Goal: Information Seeking & Learning: Find specific fact

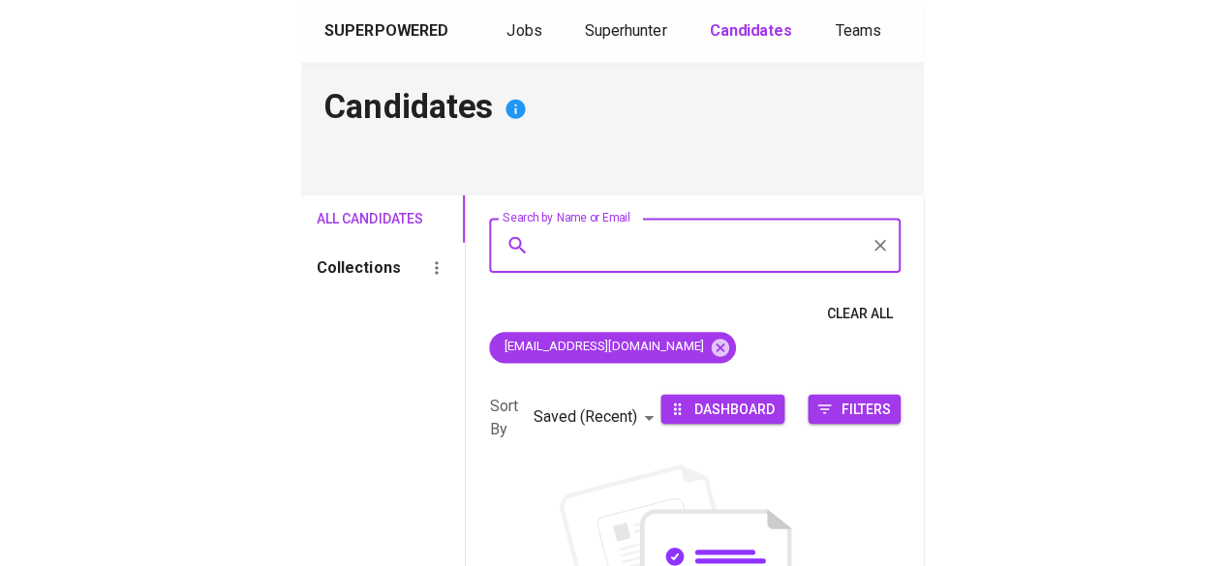
scroll to position [36, 0]
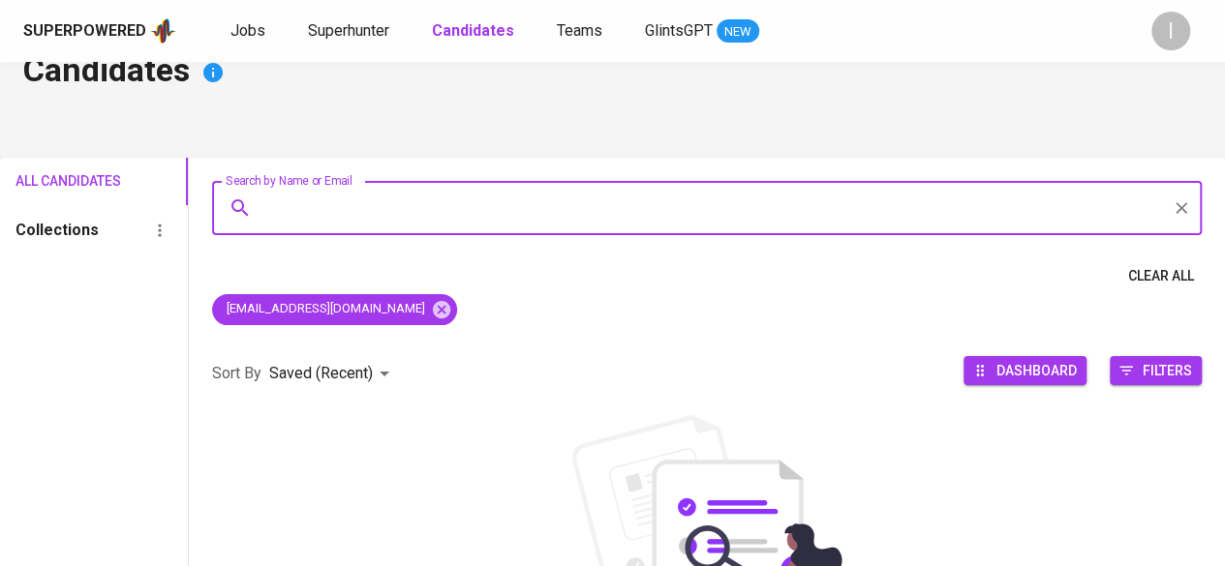
paste input "Multi Wangi Alami"
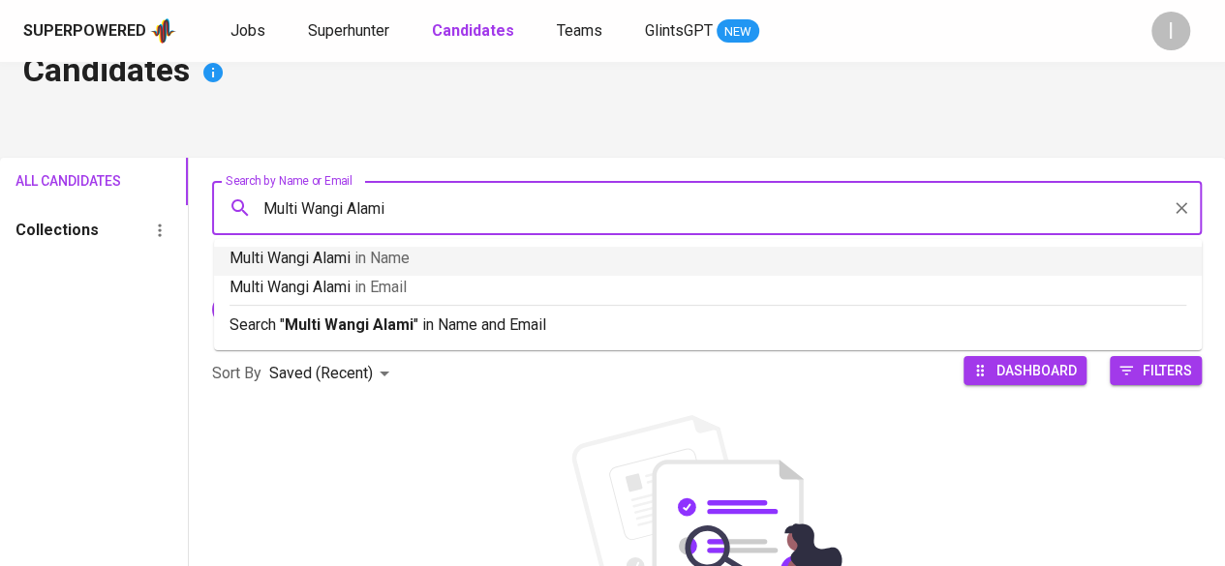
click at [260, 210] on input "Multi Wangi Alami" at bounding box center [711, 208] width 904 height 37
click at [265, 210] on input "Multi Wangi Alami" at bounding box center [711, 208] width 904 height 37
type input "Multi Wangi Alami"
click at [367, 32] on span "Superhunter" at bounding box center [348, 30] width 81 height 18
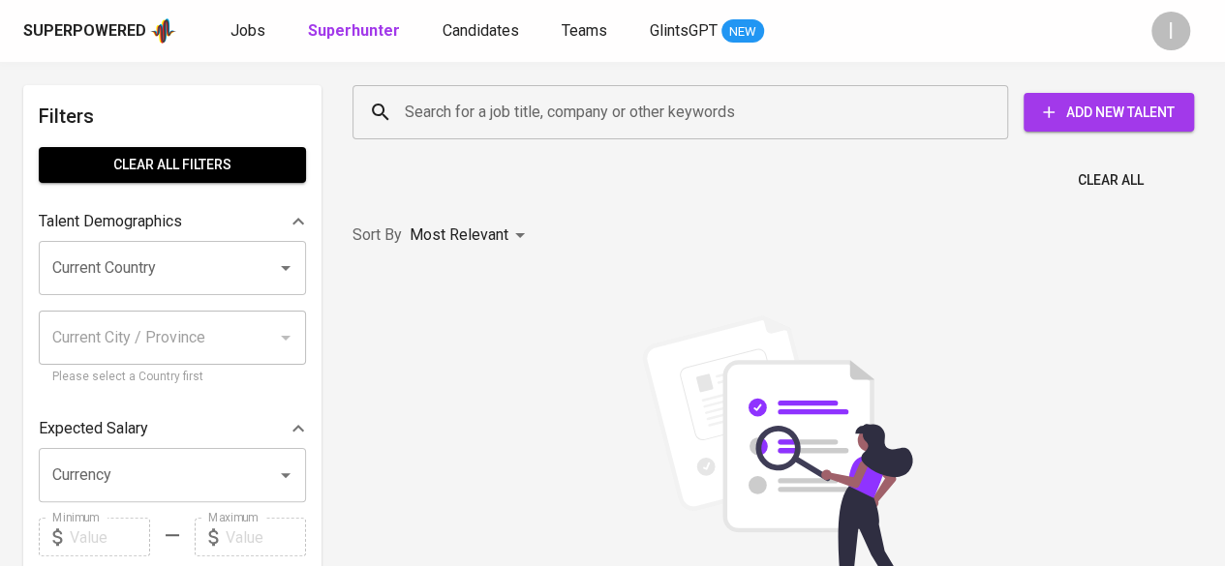
click at [480, 119] on input "Search for a job title, company or other keywords" at bounding box center [685, 112] width 570 height 37
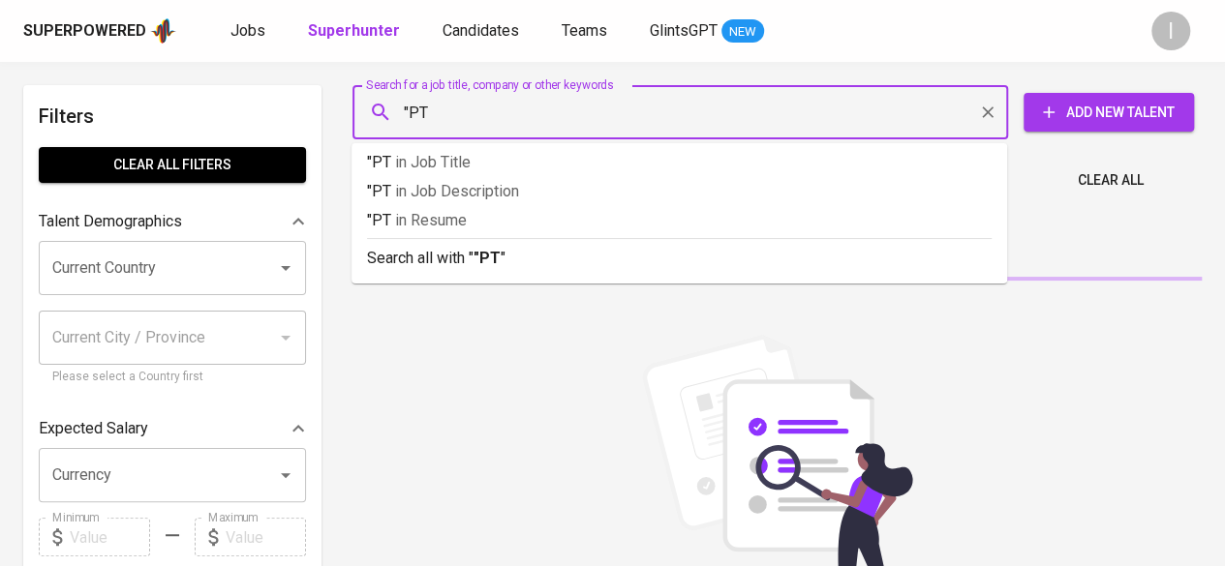
paste input "Multi Wangi Alami"
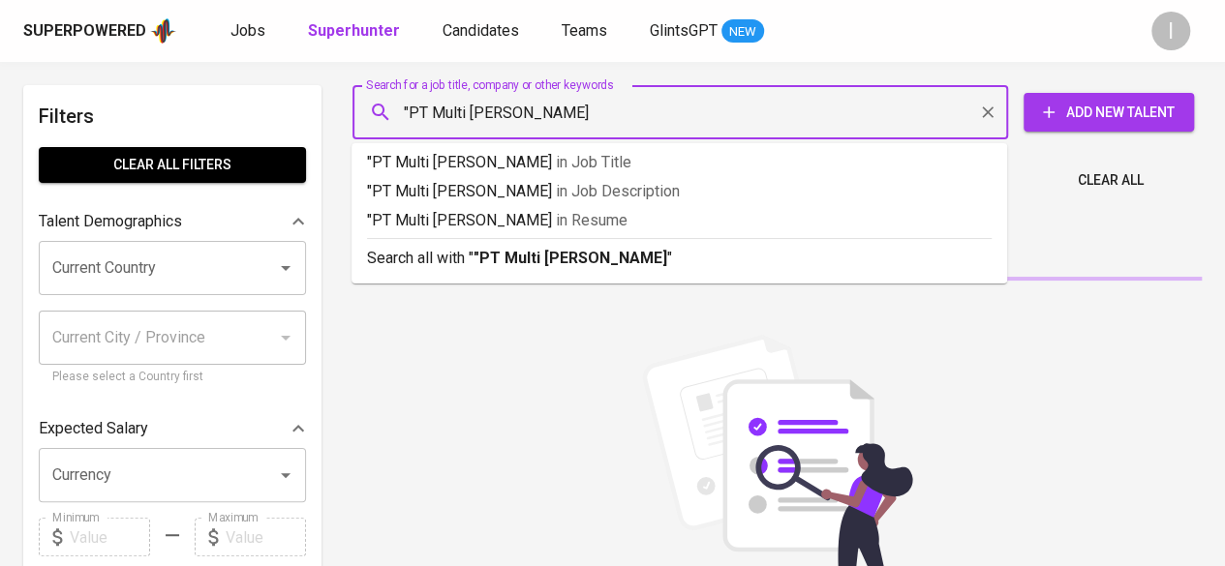
type input ""PT Multi Wangi Alami""
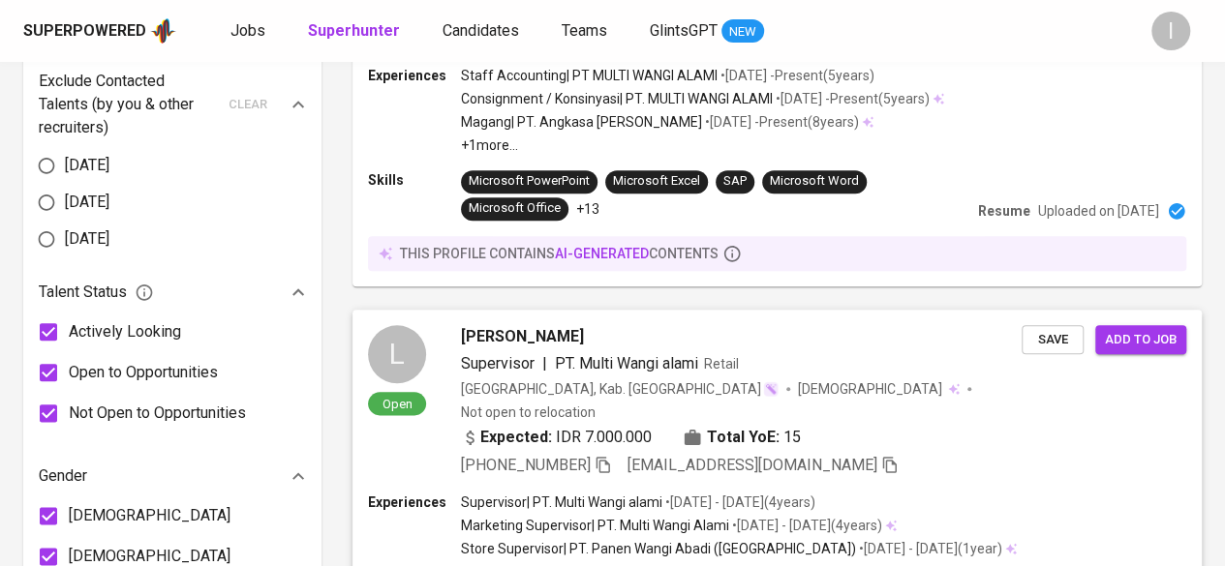
scroll to position [1065, 0]
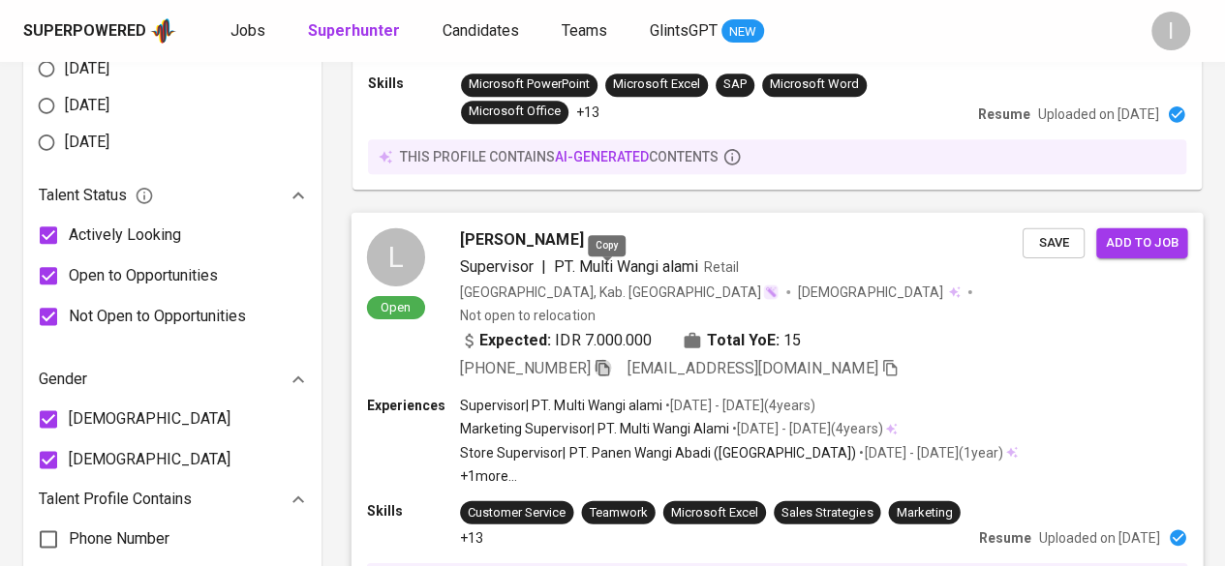
click at [611, 358] on icon "button" at bounding box center [602, 366] width 17 height 17
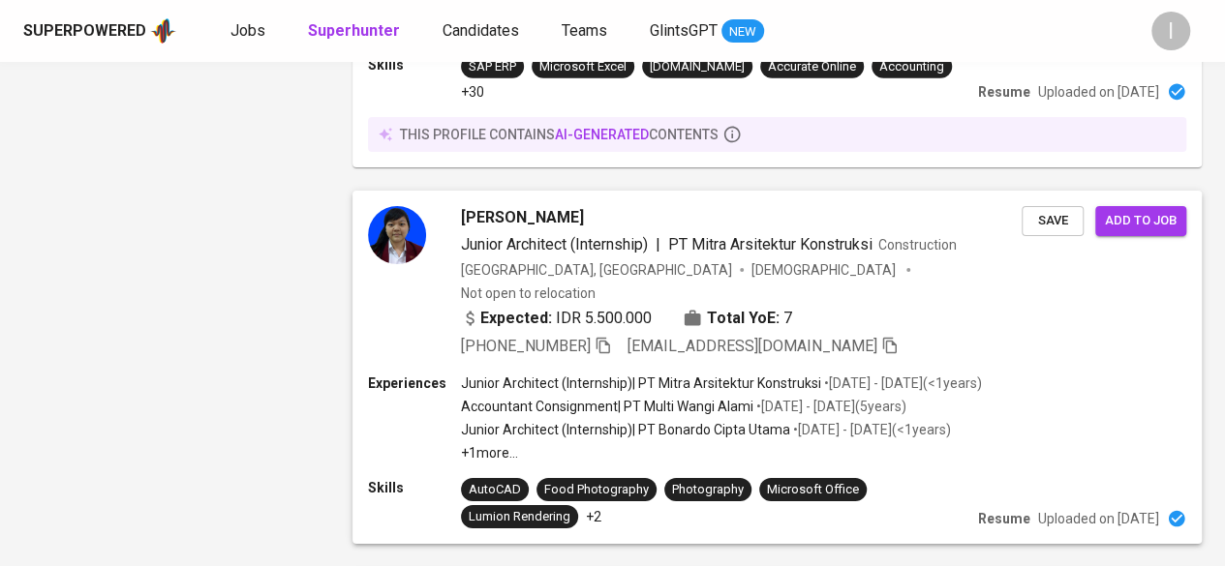
scroll to position [3255, 0]
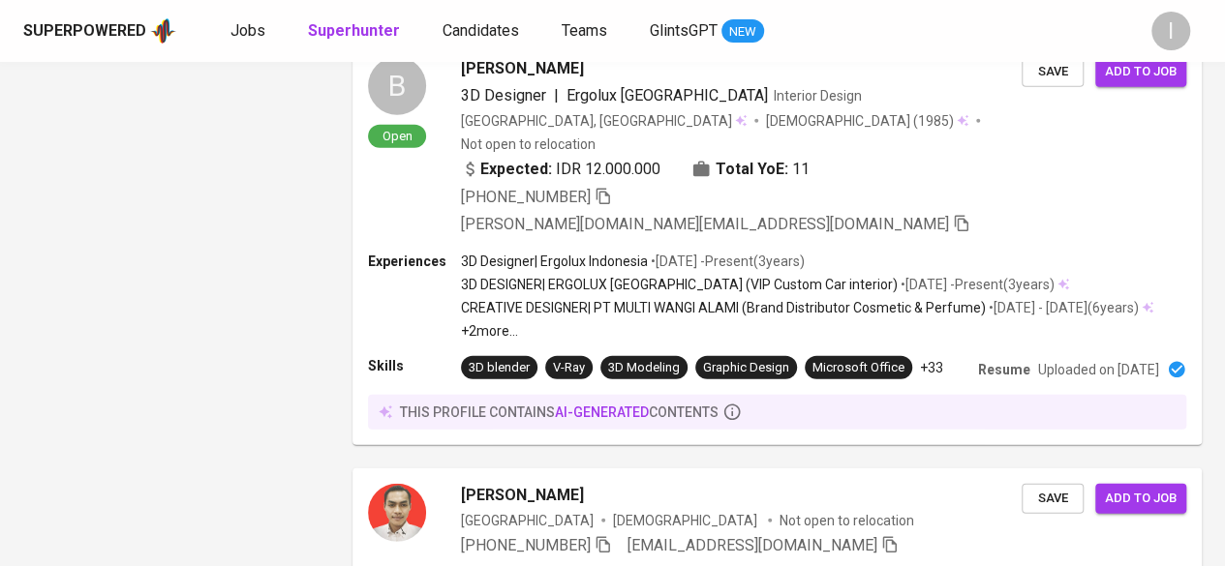
scroll to position [2458, 0]
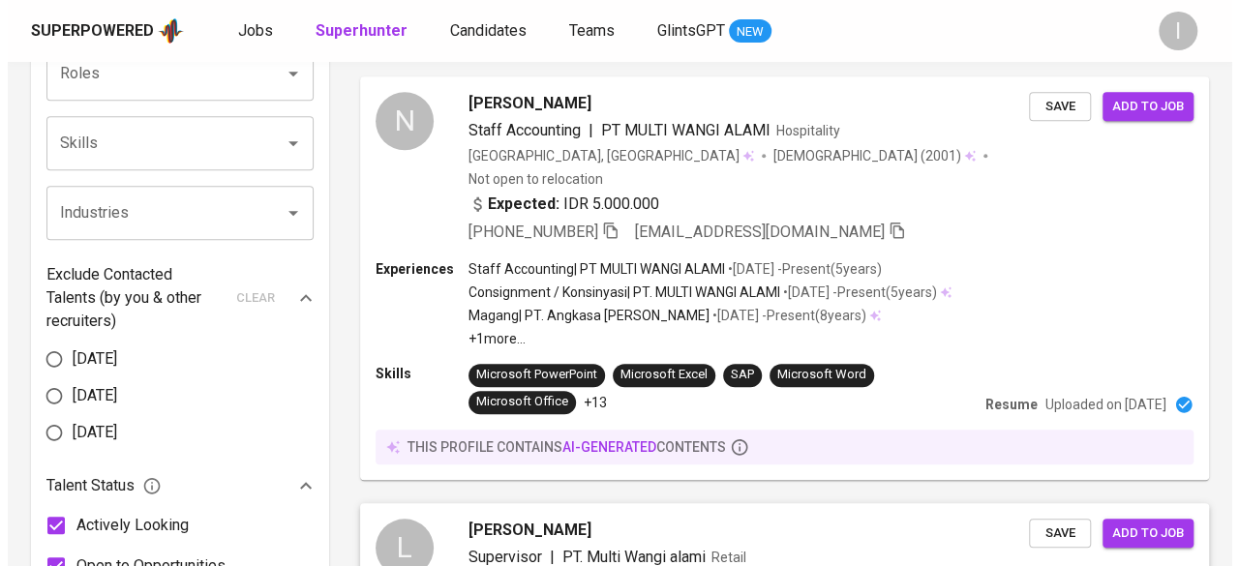
scroll to position [968, 0]
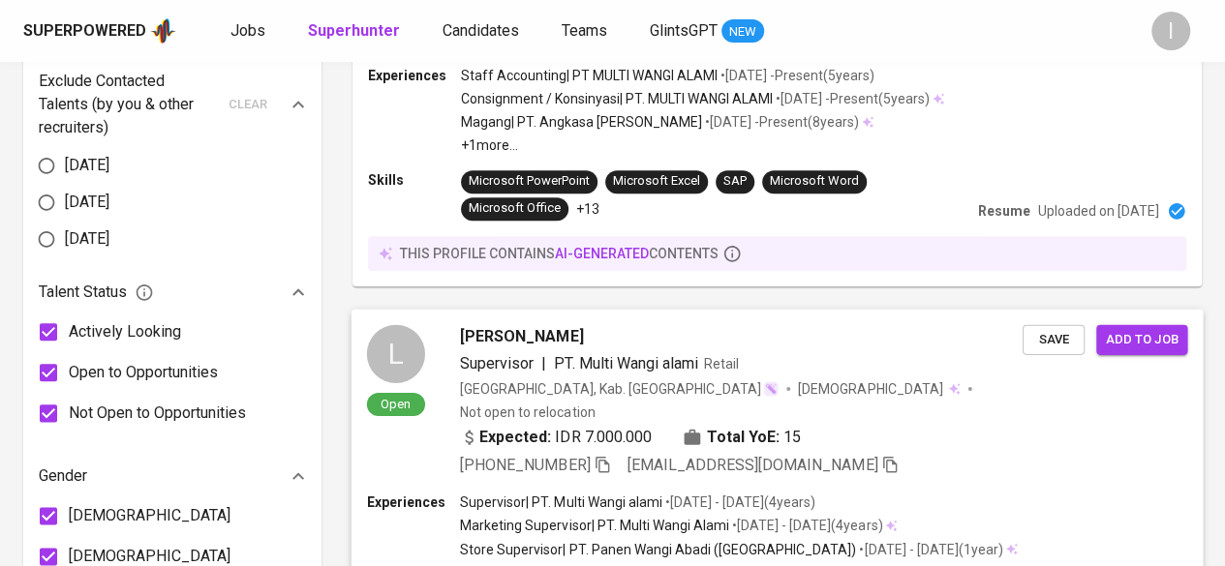
click at [618, 493] on p "• Oct 2019 - Oct 2023 ( 4 years )" at bounding box center [738, 502] width 153 height 19
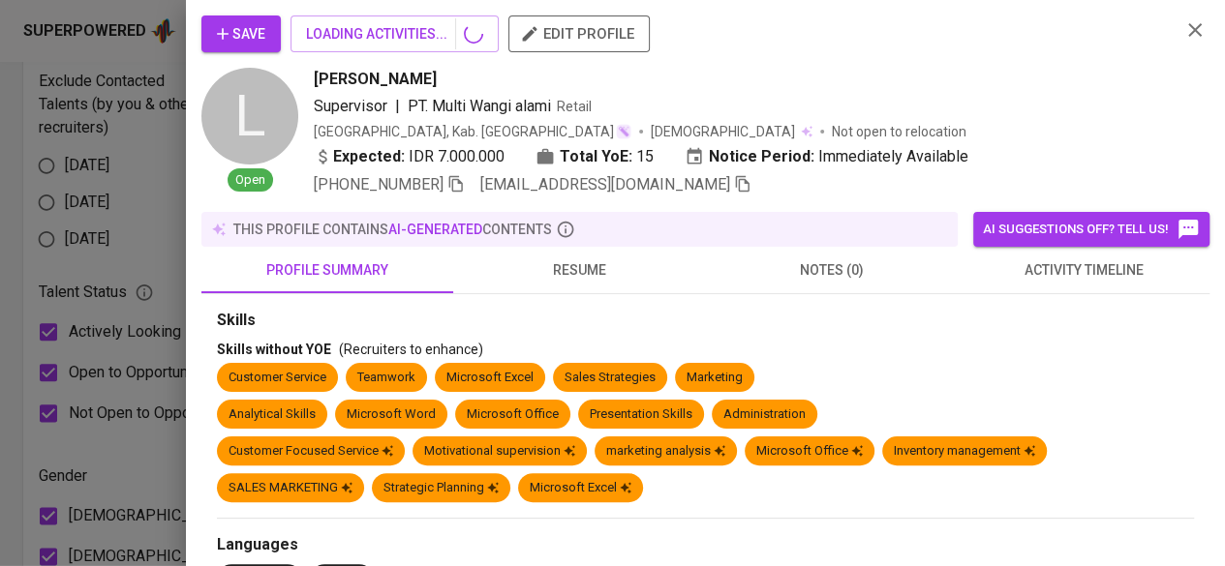
click at [618, 415] on div "Save LOADING ACTIVITIES... edit profile L Open Liana Gustianingsih Supervisor |…" at bounding box center [612, 283] width 1225 height 566
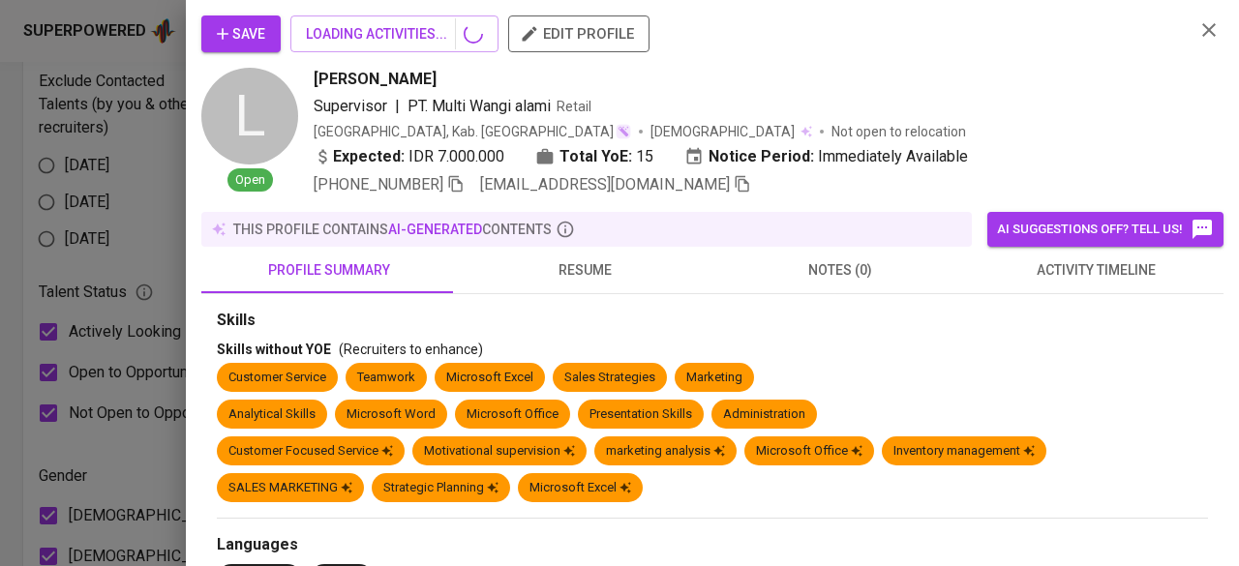
click at [604, 268] on span "resume" at bounding box center [585, 271] width 232 height 24
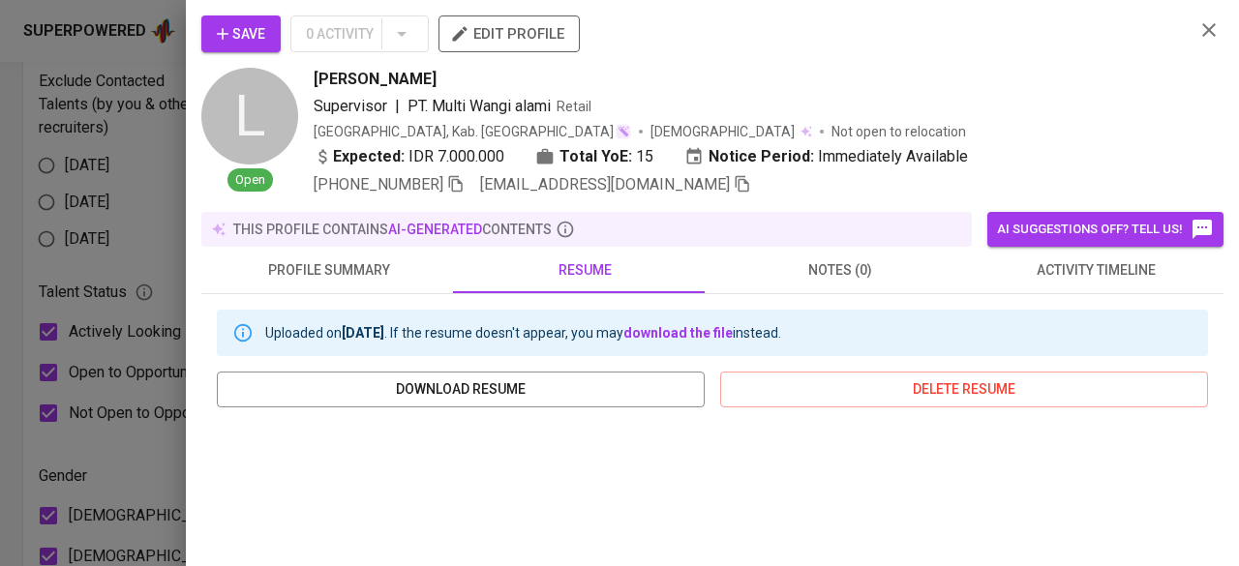
scroll to position [194, 0]
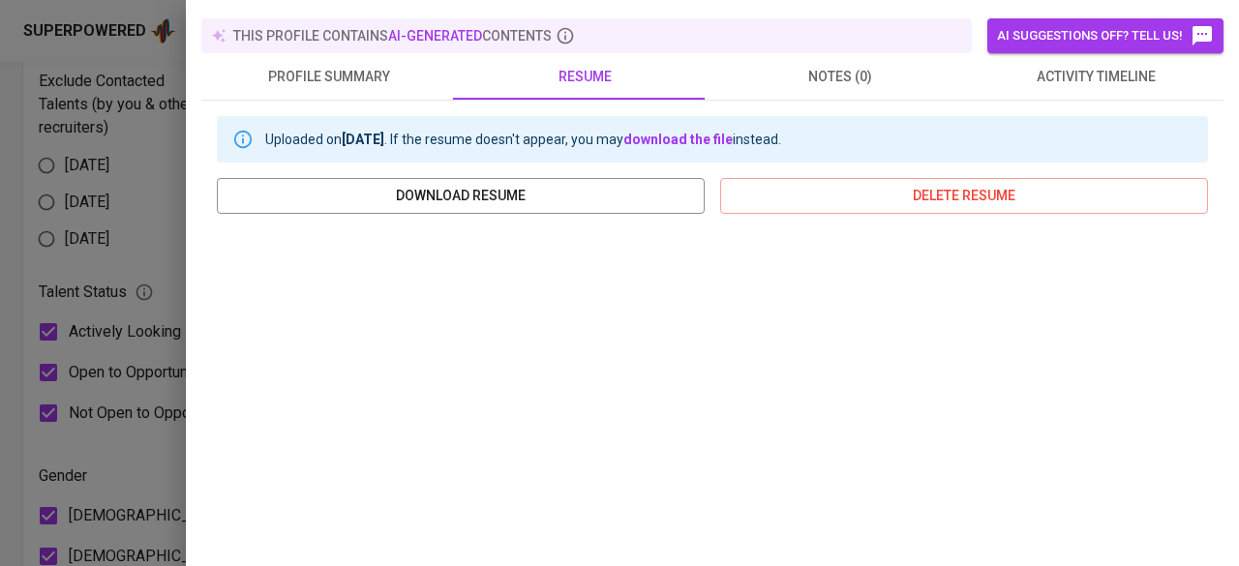
click at [125, 408] on div at bounding box center [619, 283] width 1239 height 566
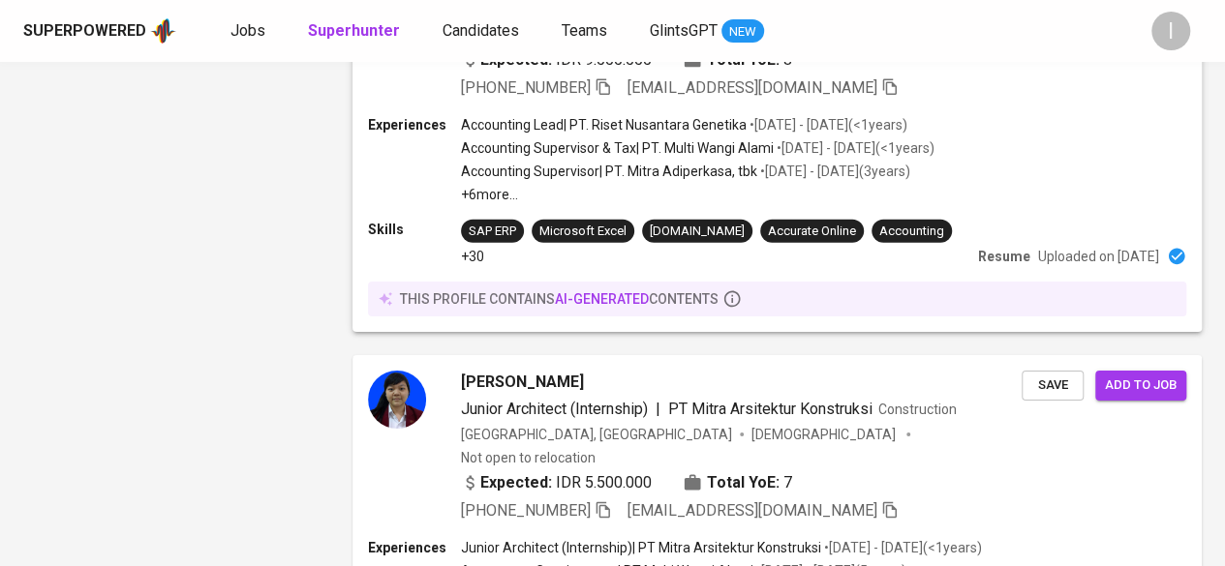
scroll to position [2957, 0]
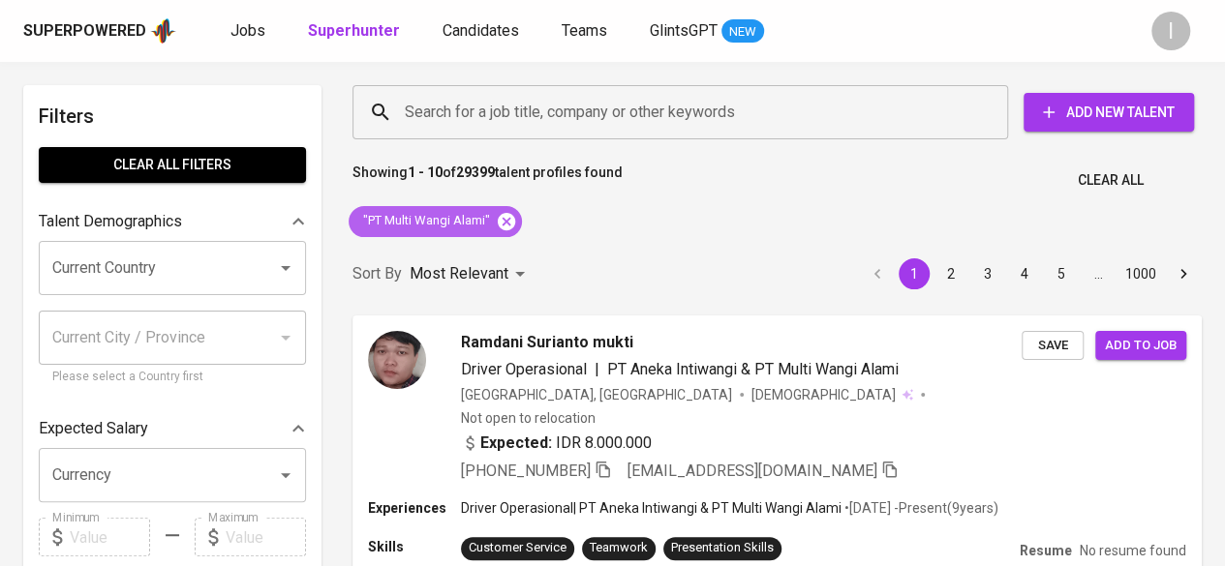
click at [509, 215] on icon at bounding box center [506, 220] width 17 height 17
click at [497, 103] on input "Search for a job title, company or other keywords" at bounding box center [685, 112] width 570 height 37
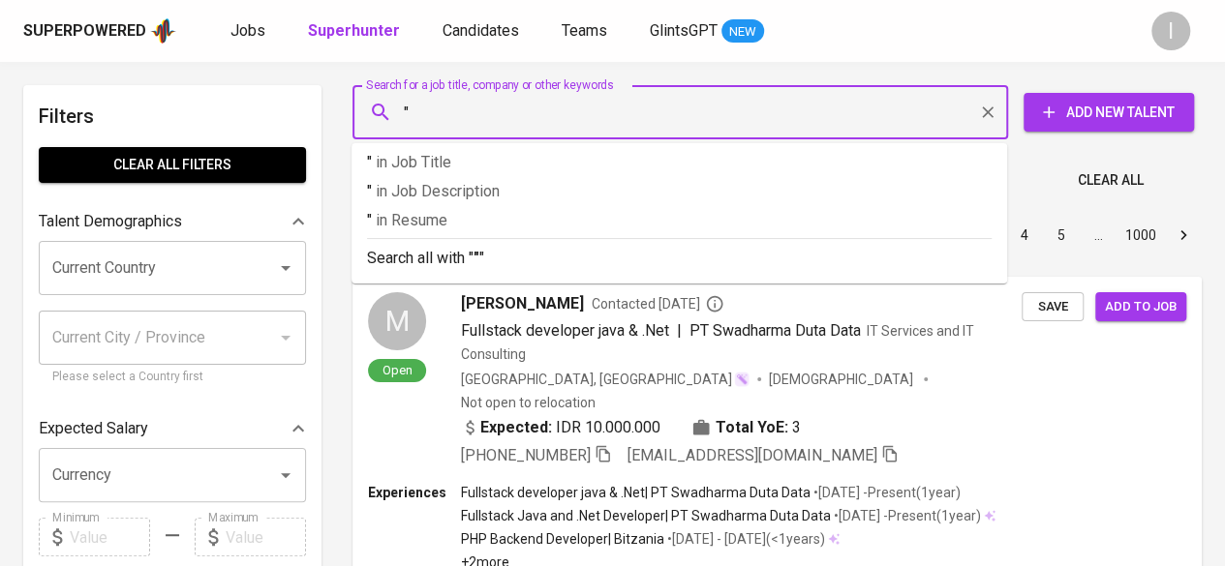
paste input "Main Games Indonesia"
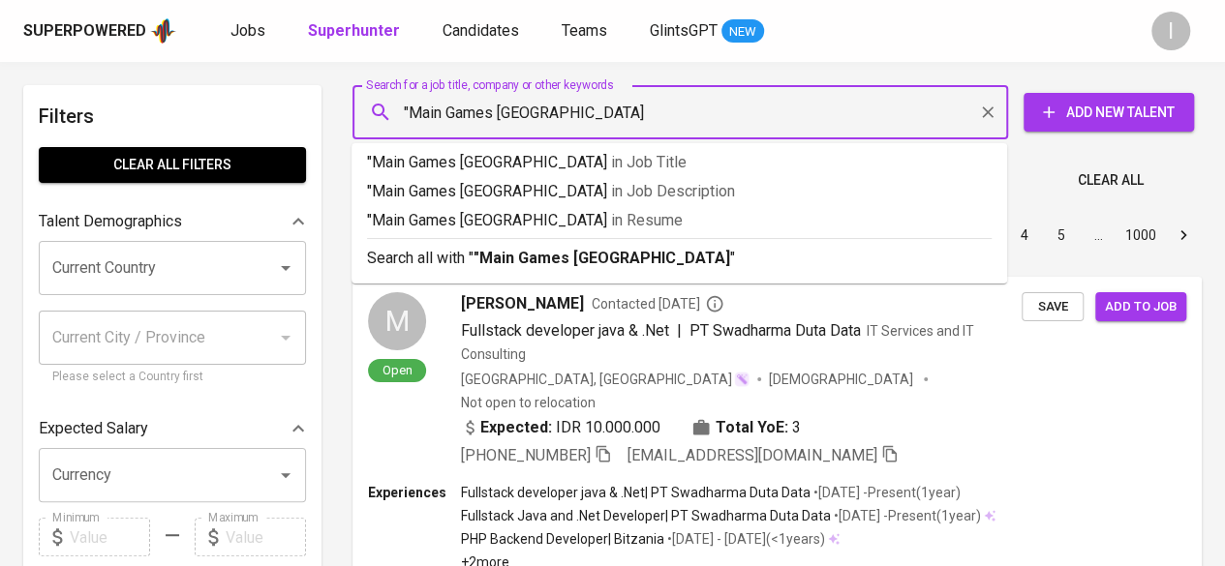
type input ""Main Games [GEOGRAPHIC_DATA]""
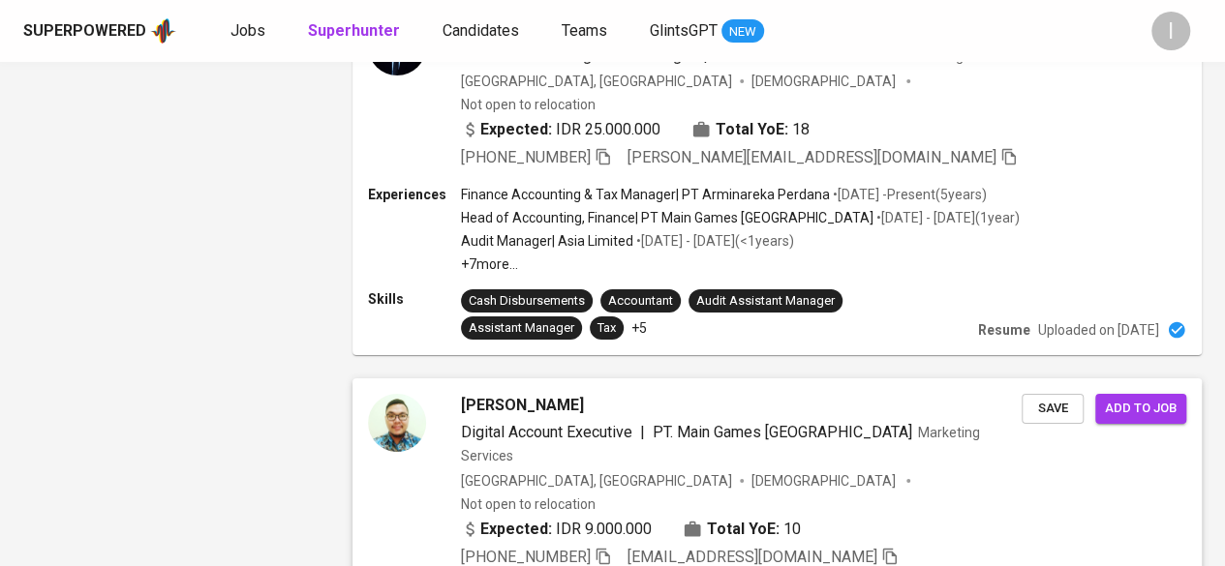
scroll to position [3458, 0]
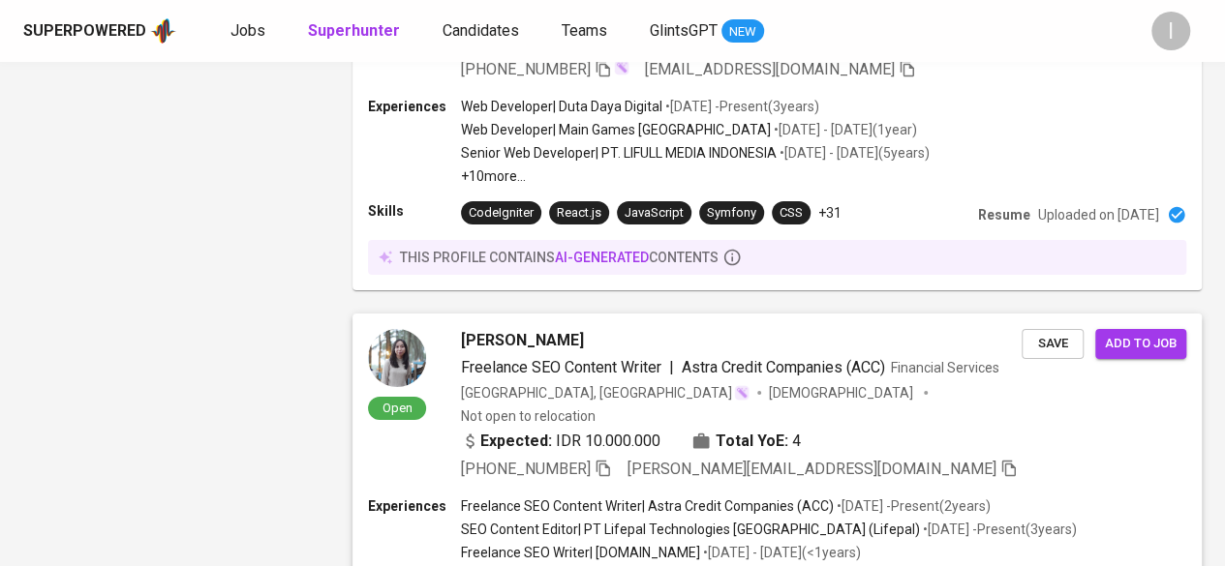
scroll to position [3588, 0]
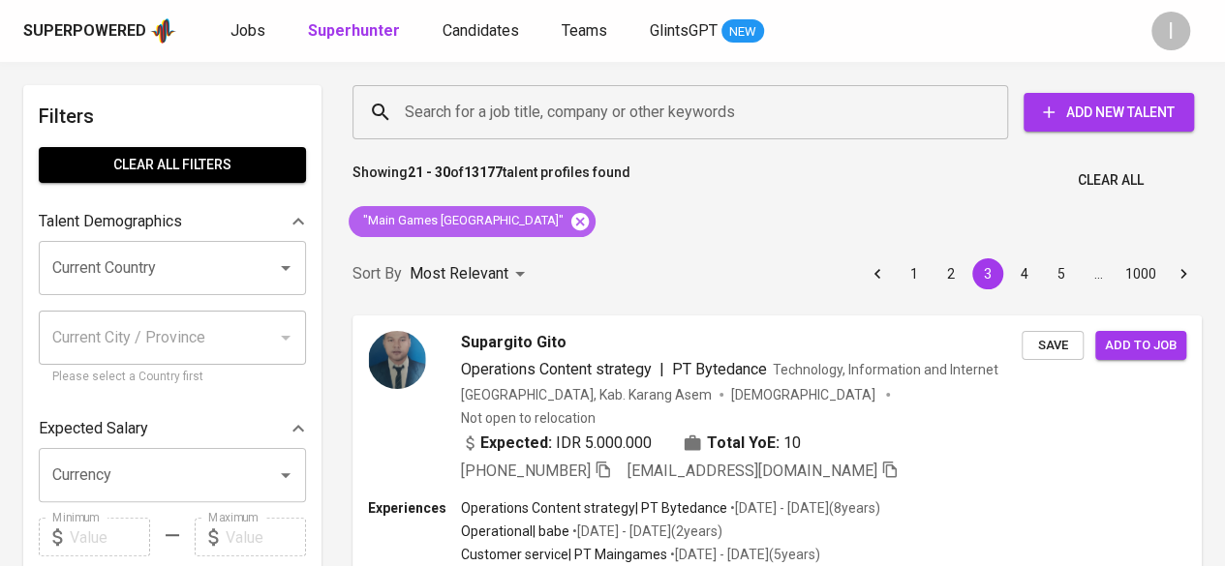
click at [571, 220] on icon at bounding box center [579, 220] width 17 height 17
click at [518, 110] on input "Search for a job title, company or other keywords" at bounding box center [685, 112] width 570 height 37
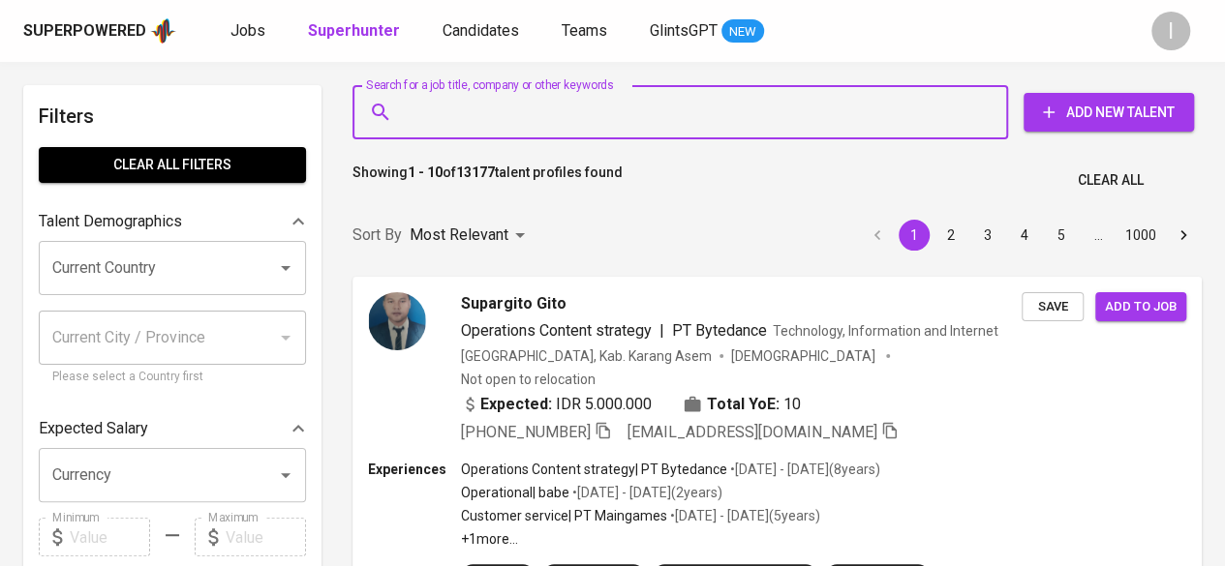
paste input "Pingkan Huiriady"
type input ""Pingkan Huiriady""
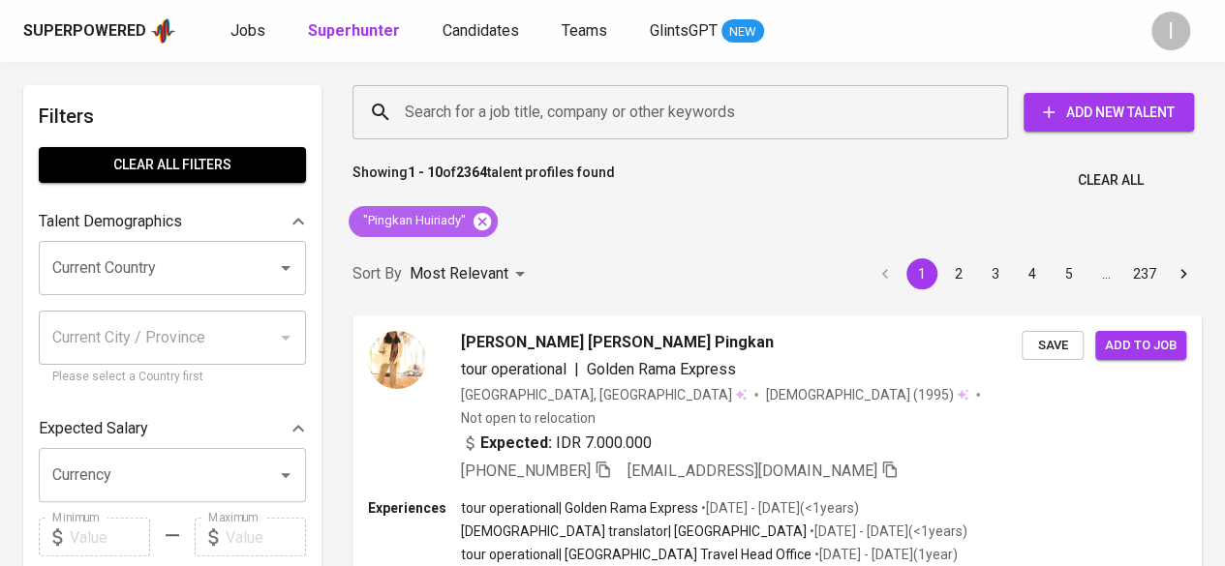
click at [481, 220] on icon at bounding box center [482, 221] width 21 height 21
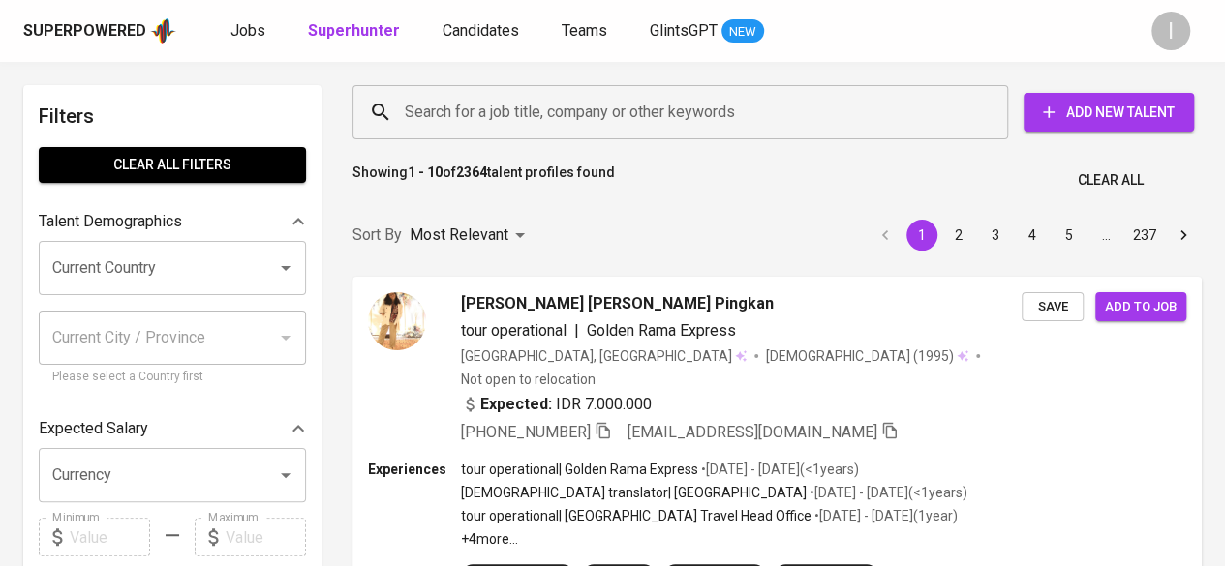
click at [554, 110] on input "Search for a job title, company or other keywords" at bounding box center [685, 112] width 570 height 37
click at [528, 106] on input "Search for a job title, company or other keywords" at bounding box center [685, 112] width 570 height 37
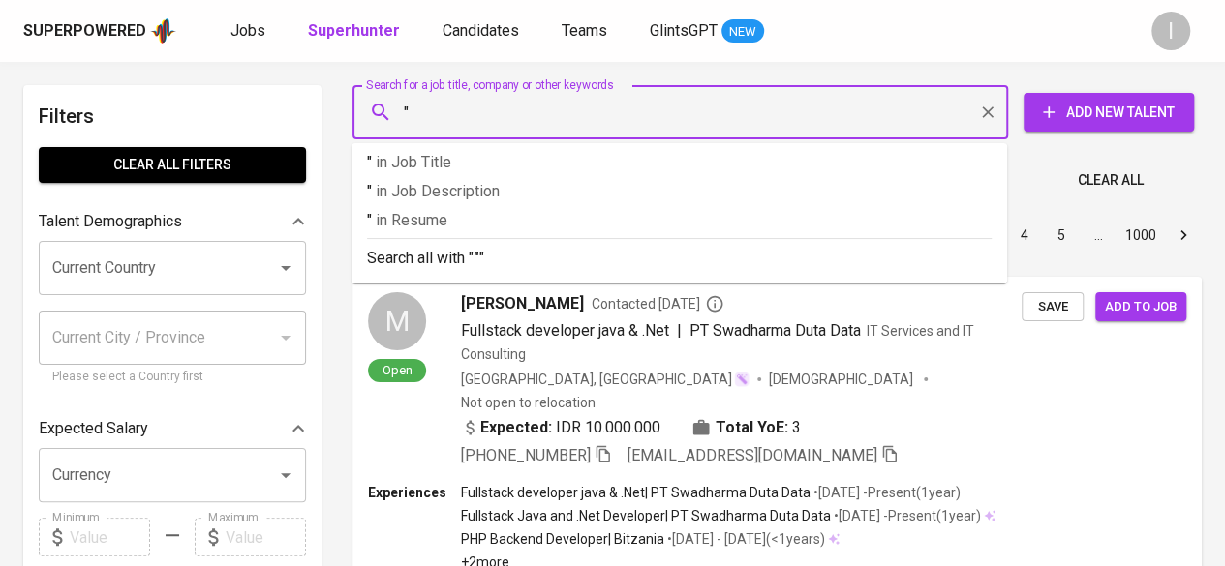
paste input "Theresia Damai"
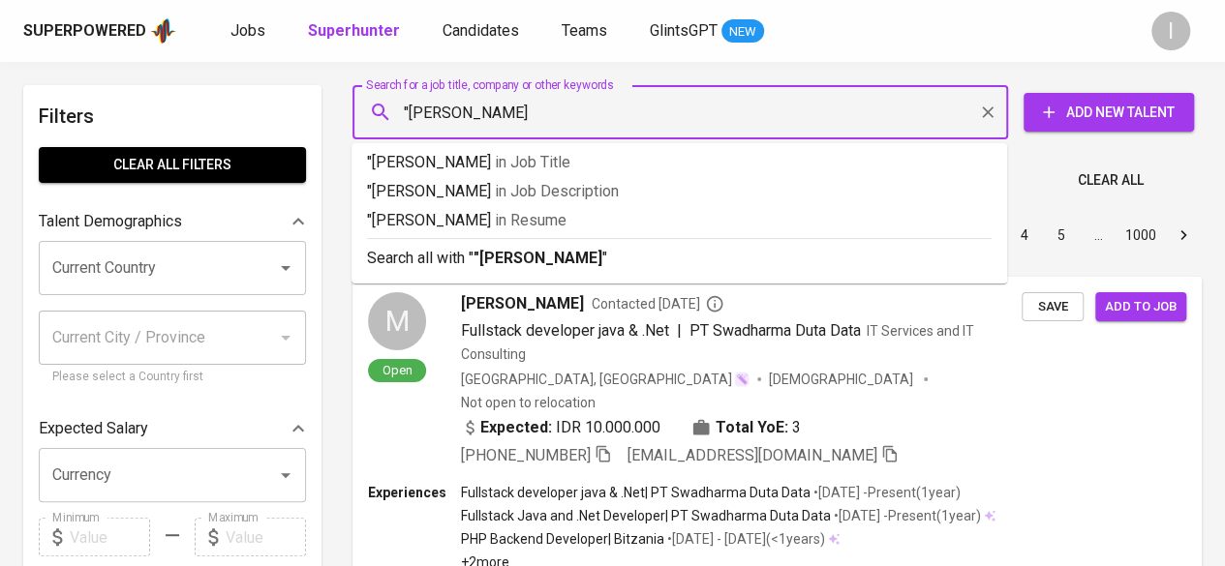
type input ""Theresia Damai""
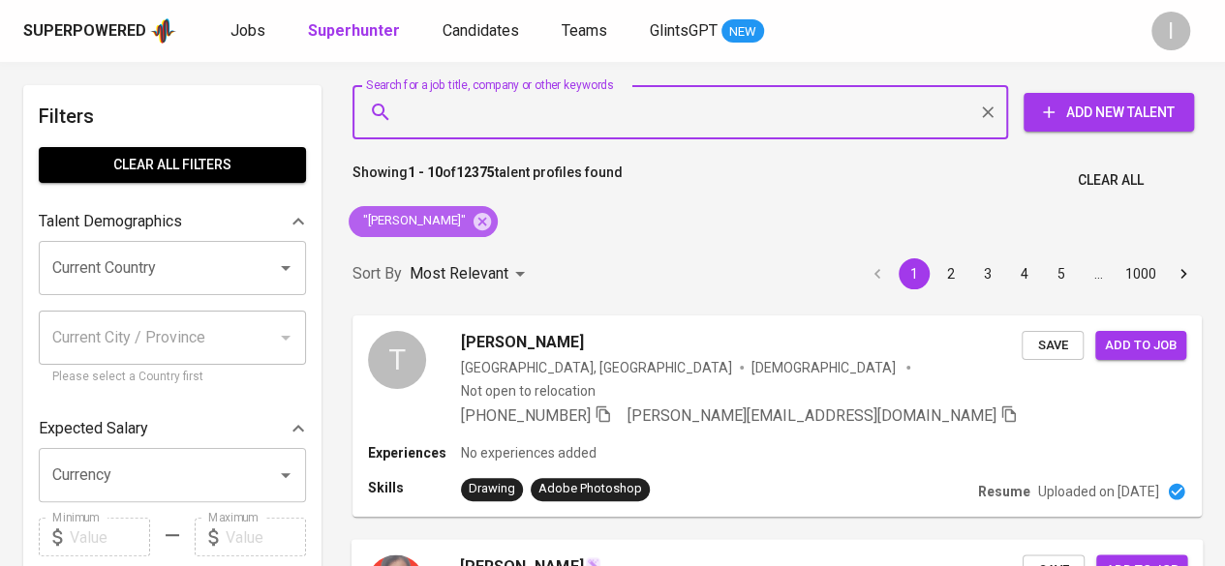
click at [474, 218] on icon at bounding box center [481, 220] width 17 height 17
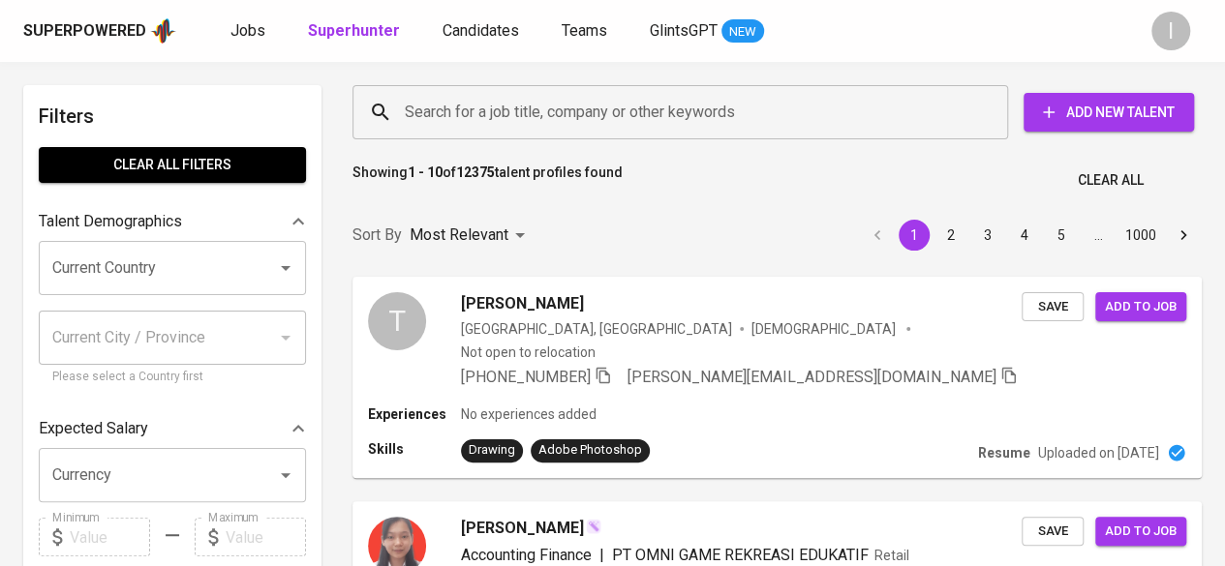
click at [474, 101] on input "Search for a job title, company or other keywords" at bounding box center [685, 112] width 570 height 37
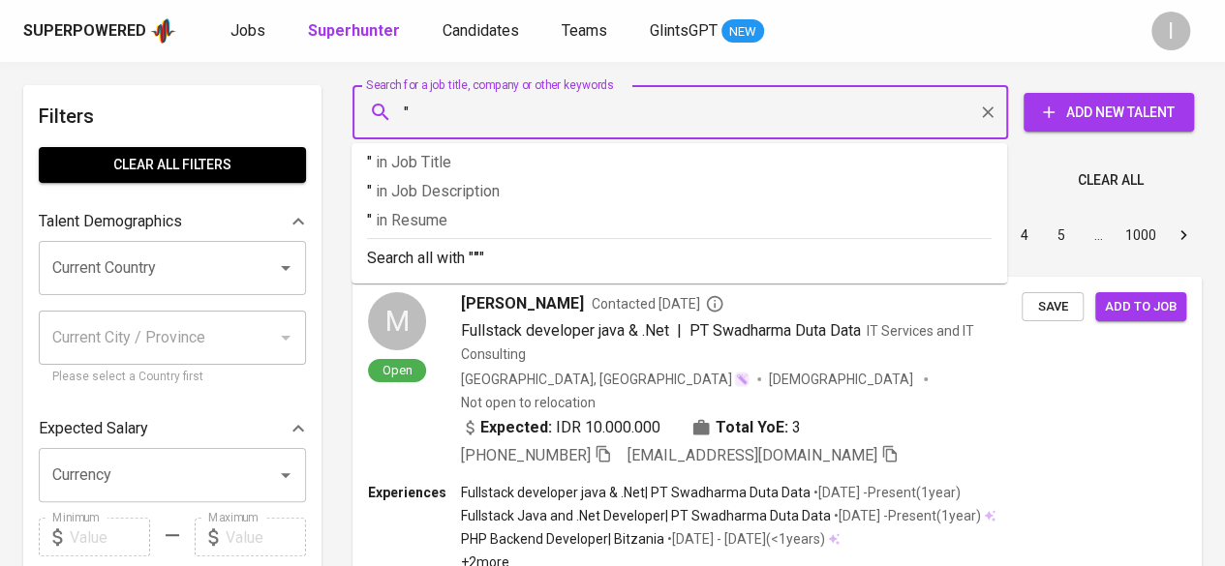
paste input "Makro Chemindo"
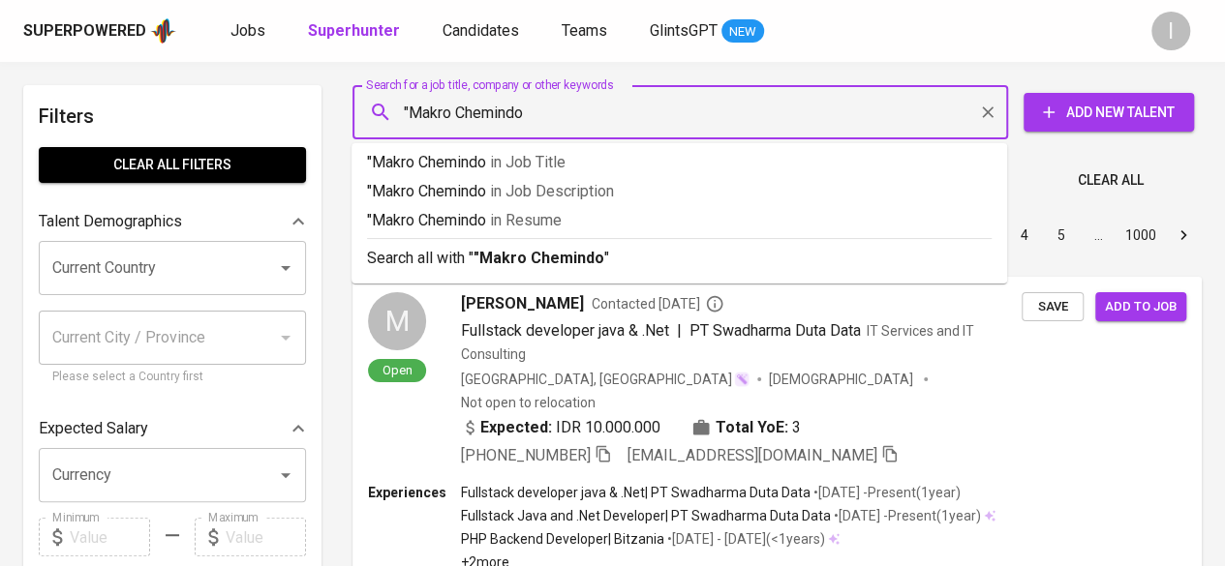
type input ""Makro Chemindo""
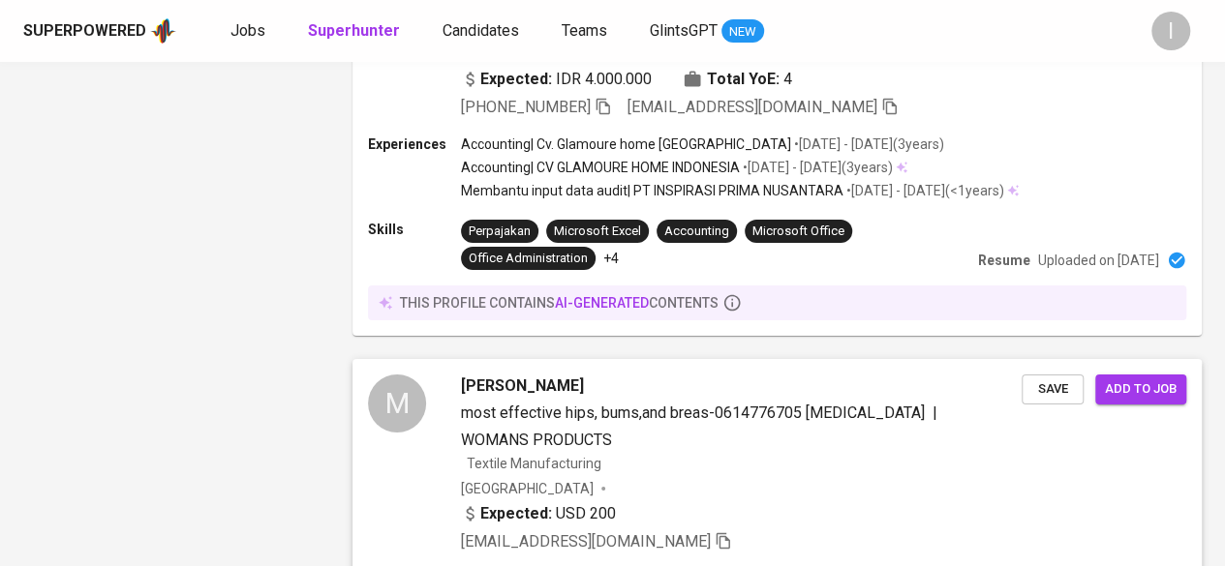
scroll to position [3400, 0]
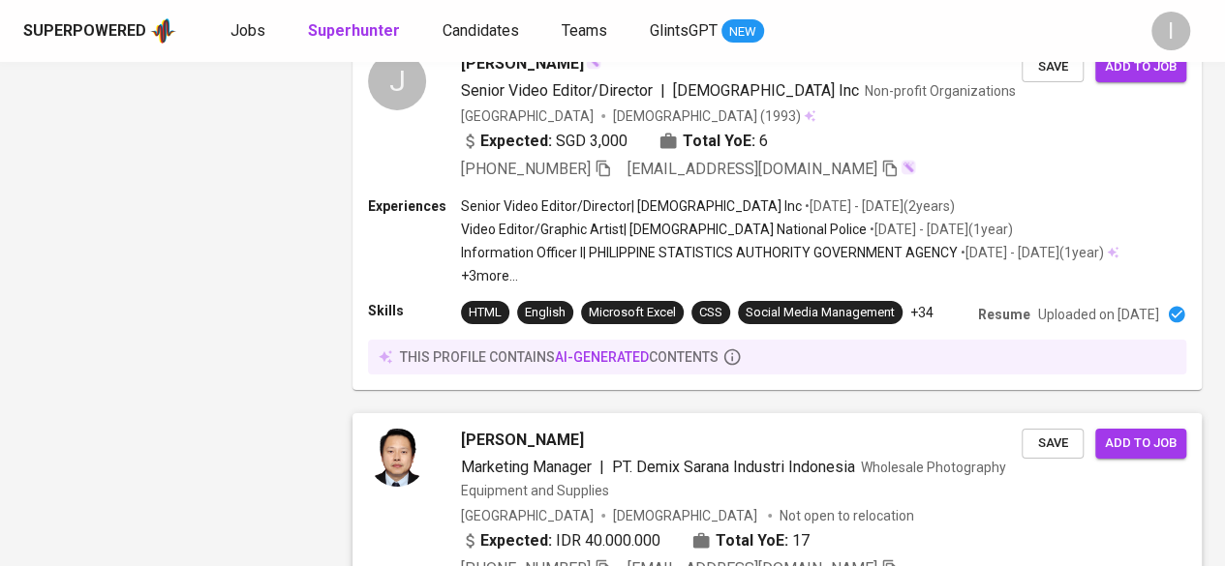
scroll to position [3384, 0]
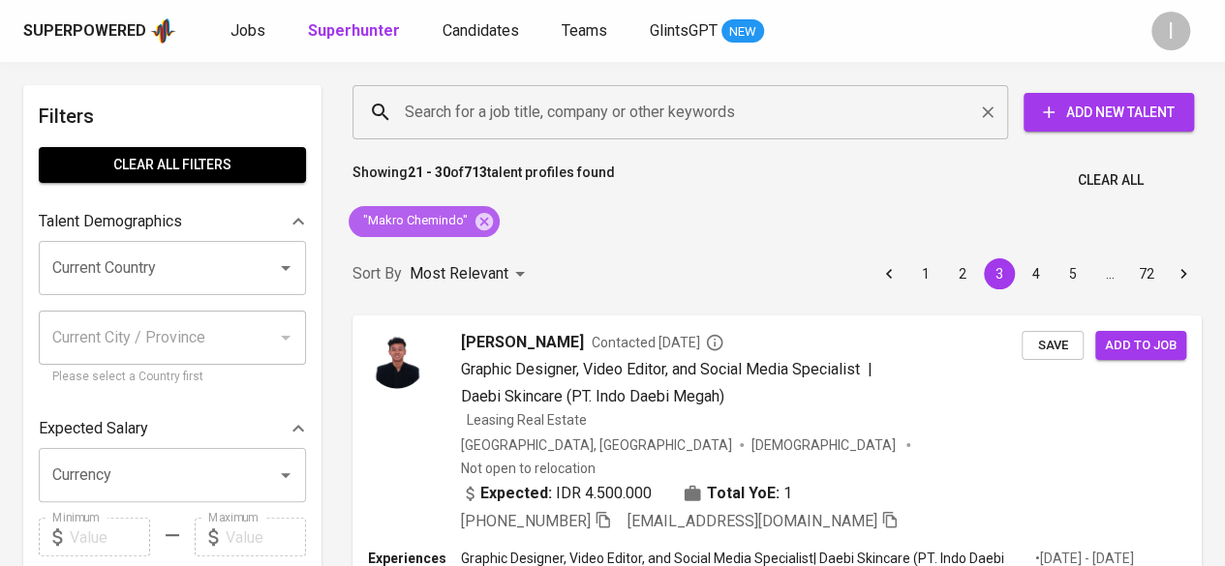
drag, startPoint x: 482, startPoint y: 216, endPoint x: 544, endPoint y: 105, distance: 127.4
click at [481, 217] on icon at bounding box center [483, 220] width 17 height 17
click at [544, 104] on input "Search for a job title, company or other keywords" at bounding box center [685, 112] width 570 height 37
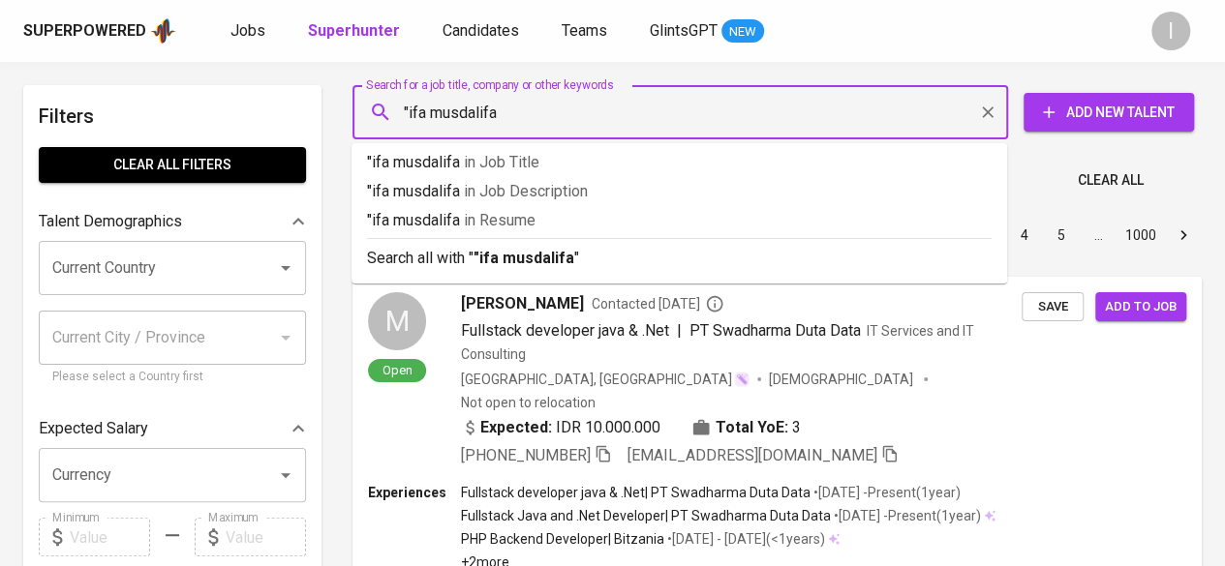
type input ""ifa musdalifa""
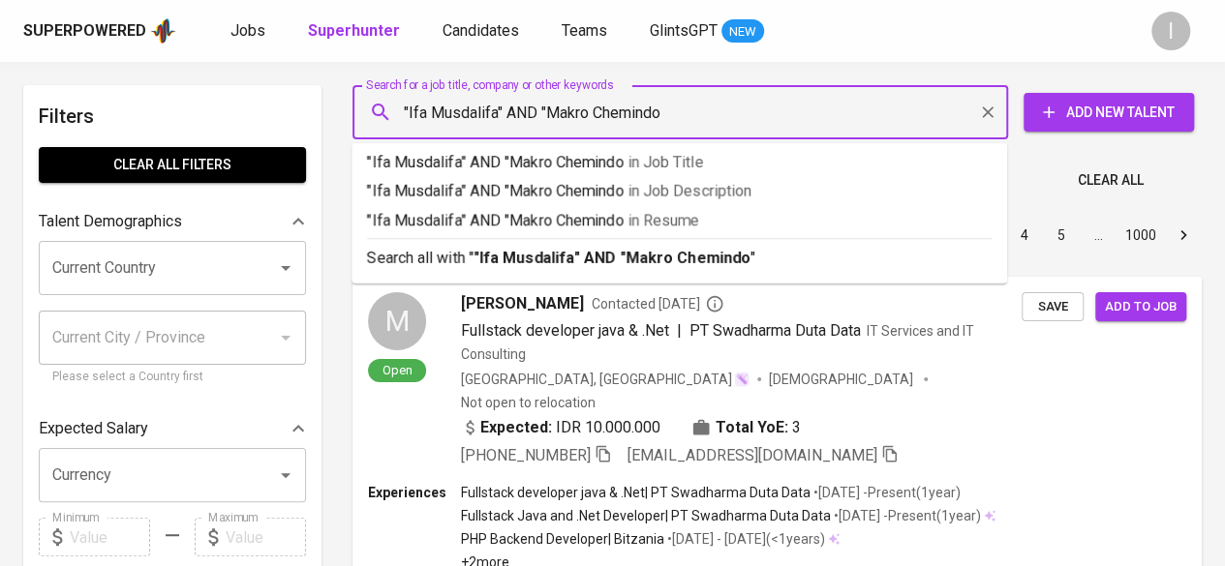
type input ""Ifa Musdalifa" AND "Makro Chemindo""
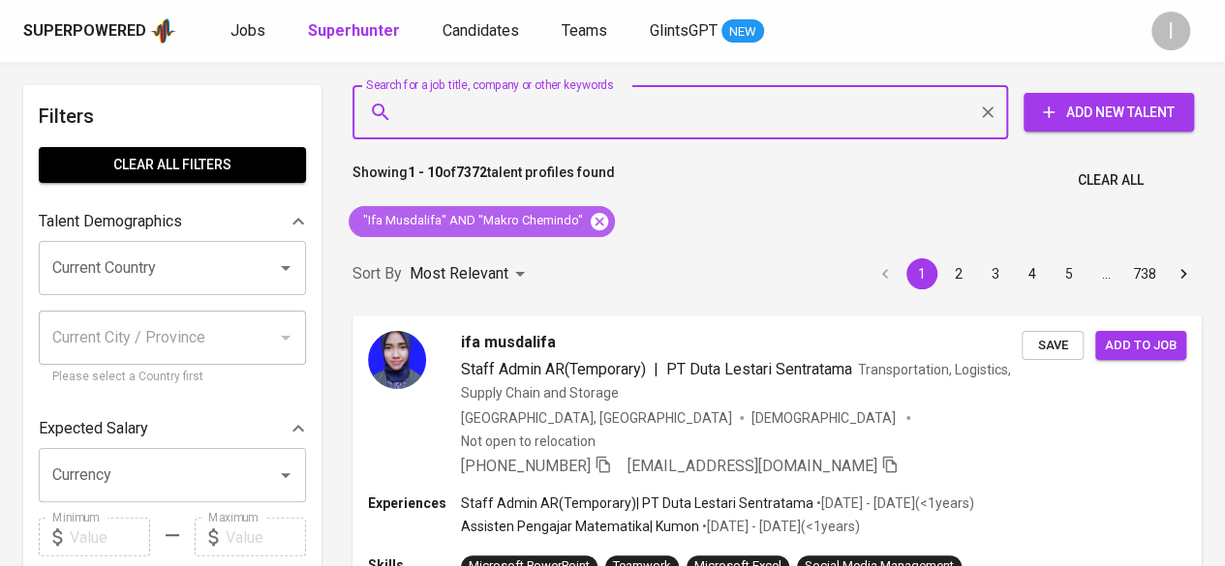
click at [600, 220] on icon at bounding box center [599, 220] width 17 height 17
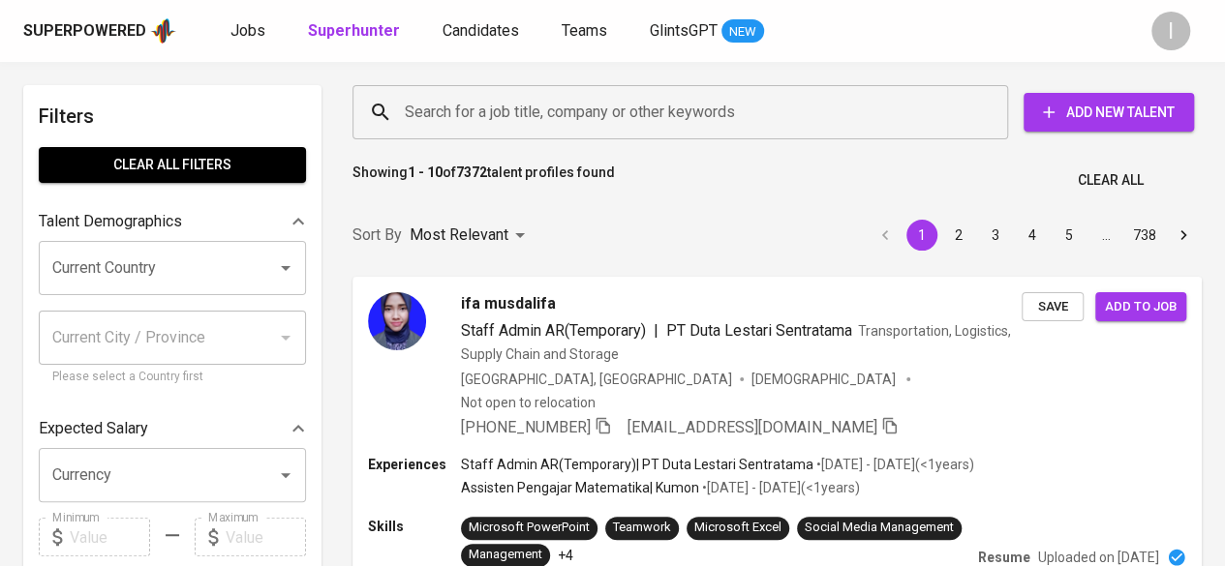
click at [587, 119] on input "Search for a job title, company or other keywords" at bounding box center [685, 112] width 570 height 37
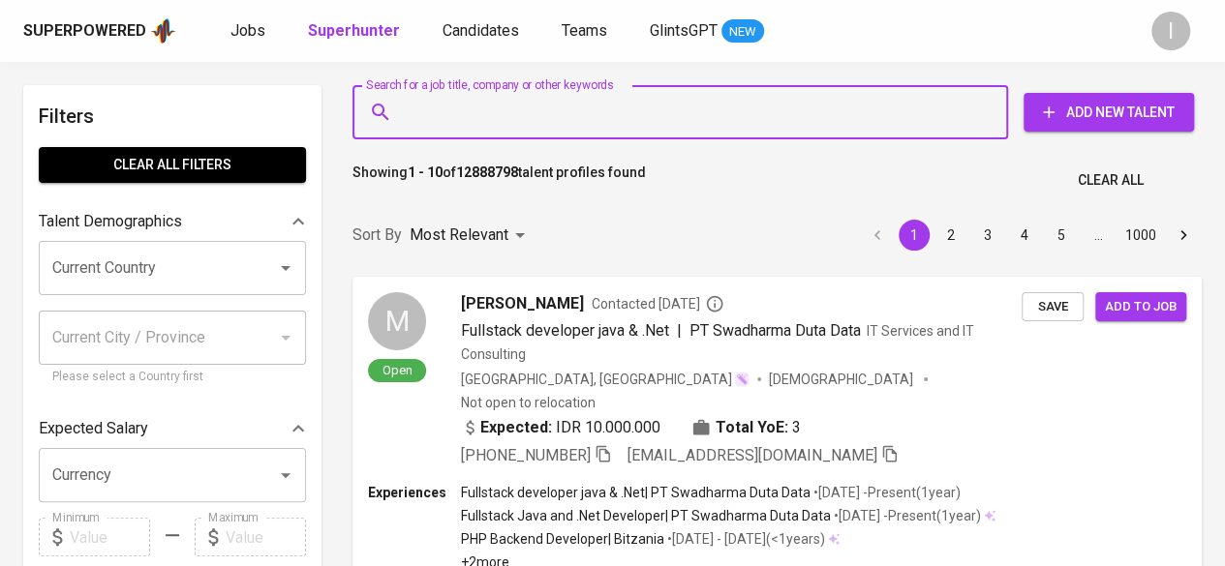
click at [587, 106] on input "Search for a job title, company or other keywords" at bounding box center [685, 112] width 570 height 37
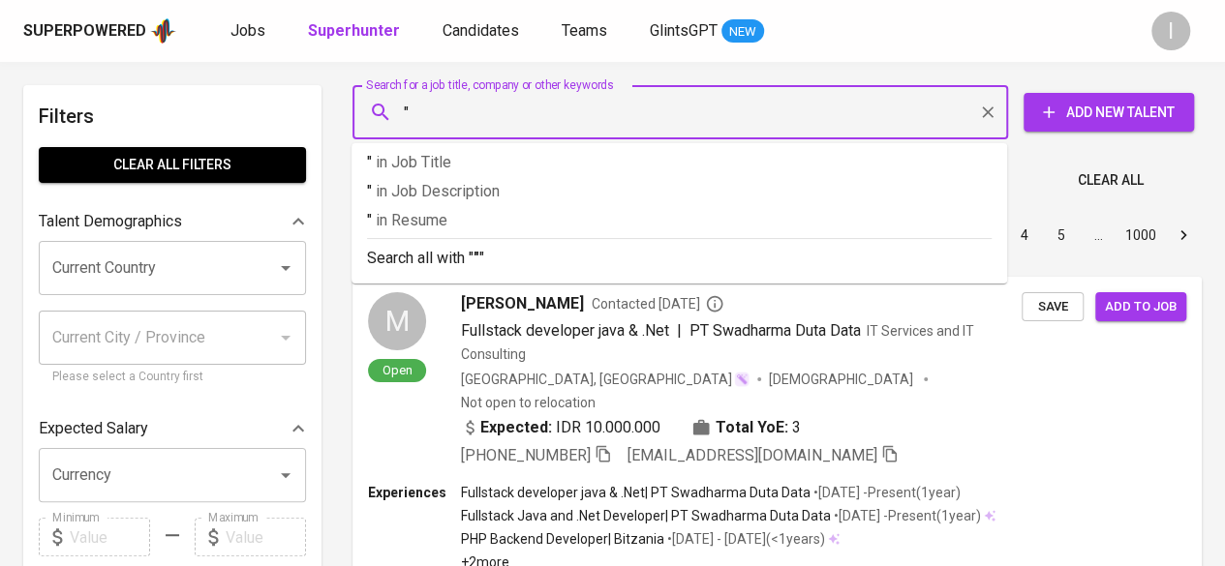
paste input "Boncha Sukses Makmur"
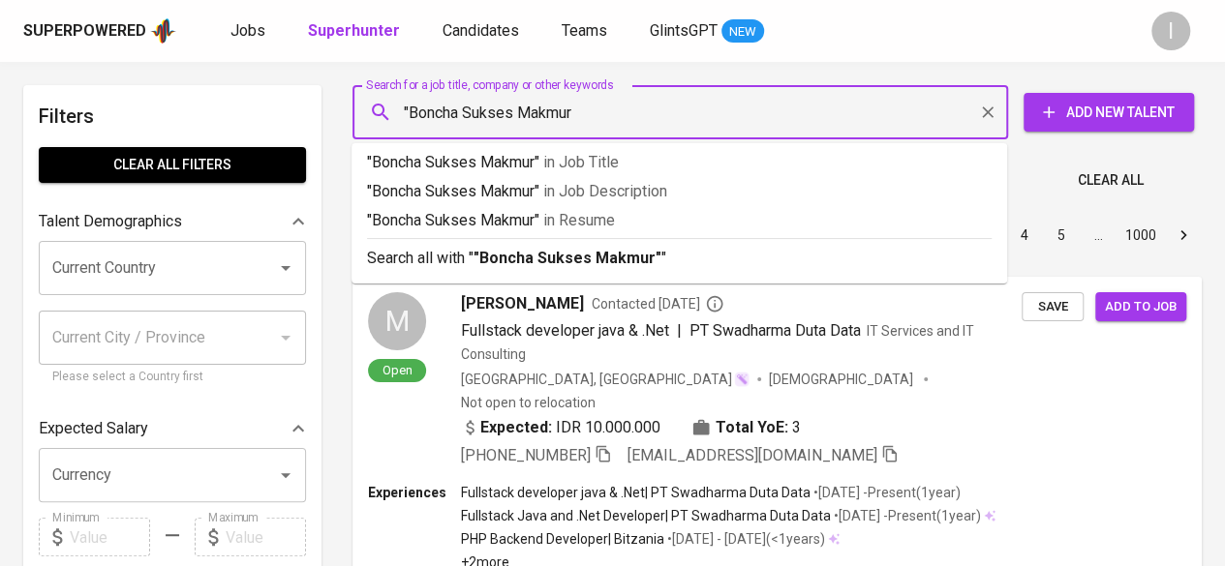
type input ""Boncha Sukses Makmur""
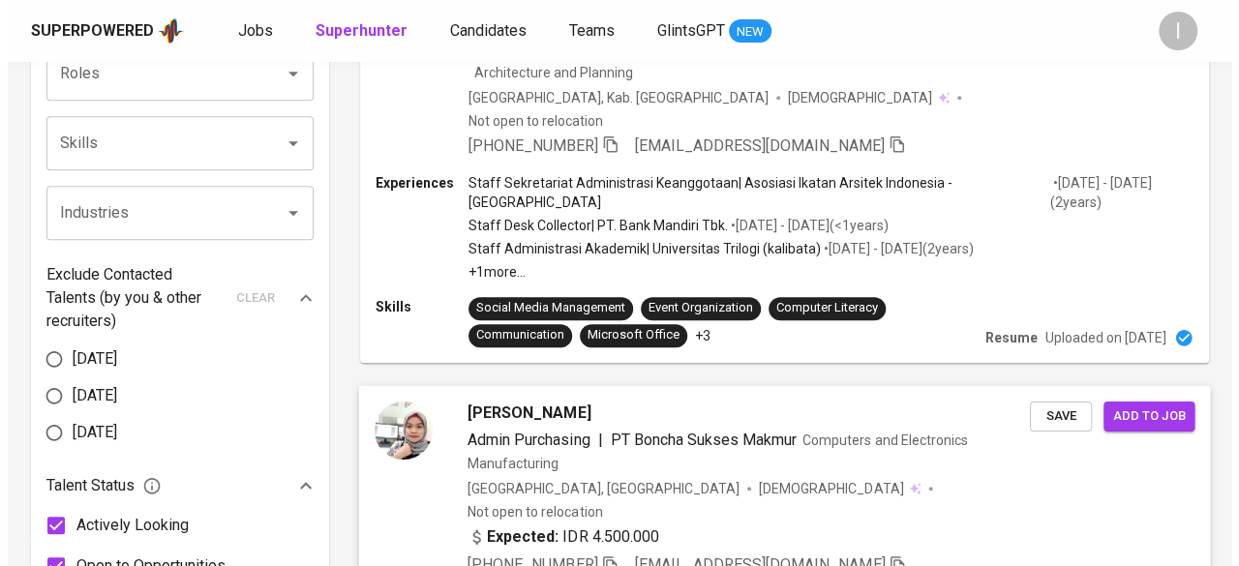
scroll to position [968, 0]
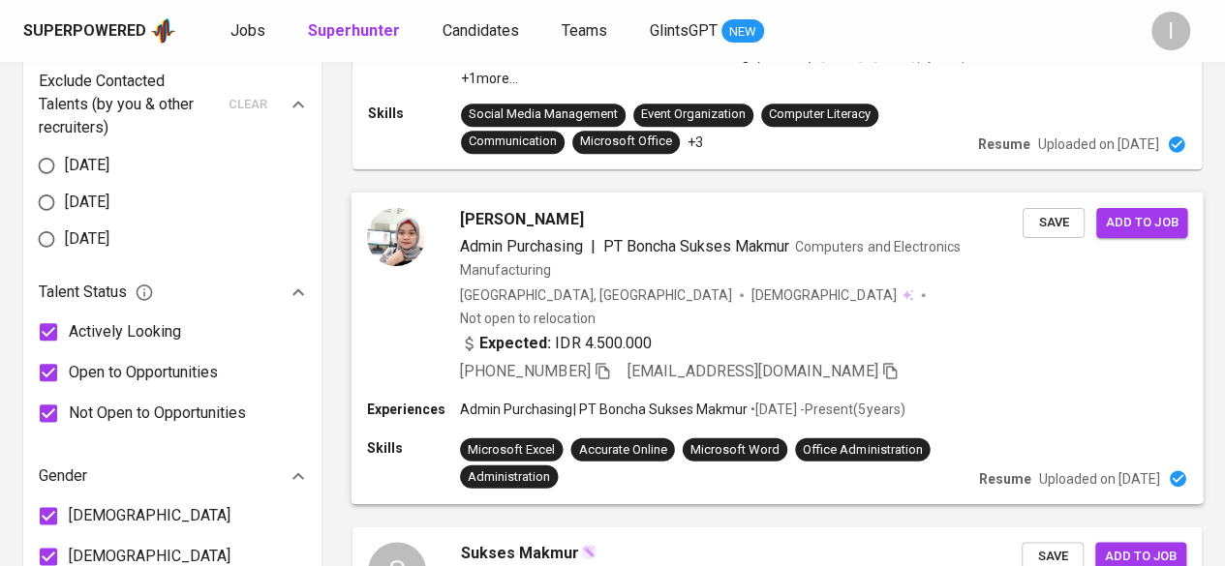
click at [903, 360] on div "+62 878-8408-0075 devilana86@gmail.com" at bounding box center [741, 371] width 563 height 23
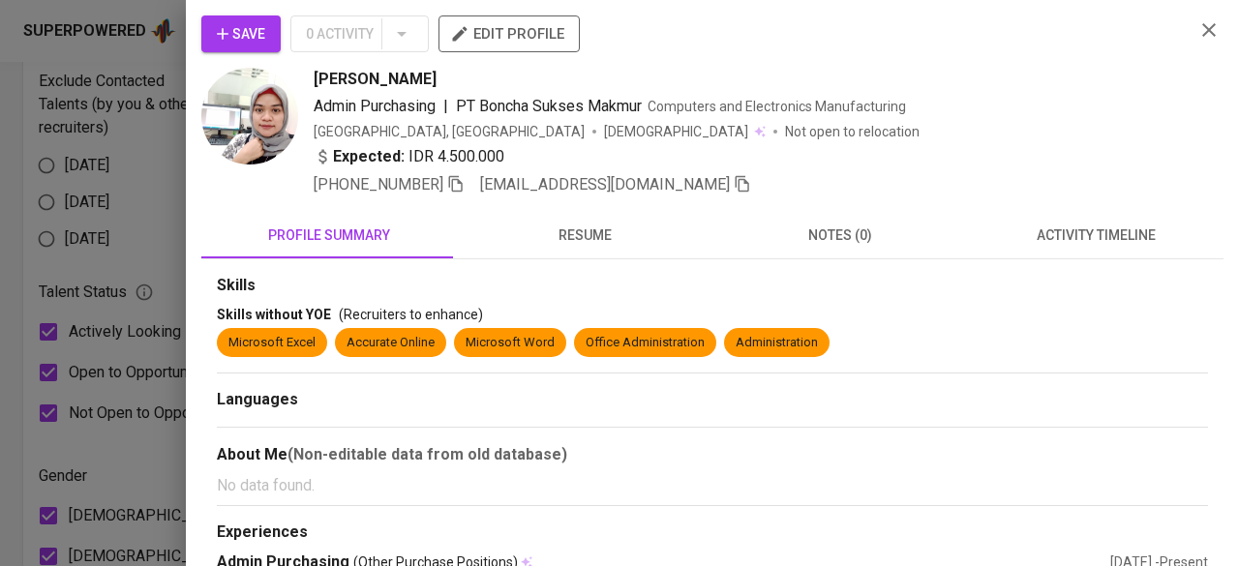
click at [589, 270] on div "Skills Skills without YOE (Recruiters to enhance) Microsoft Excel Accurate Onli…" at bounding box center [712, 541] width 1023 height 565
click at [600, 226] on span "resume" at bounding box center [585, 236] width 232 height 24
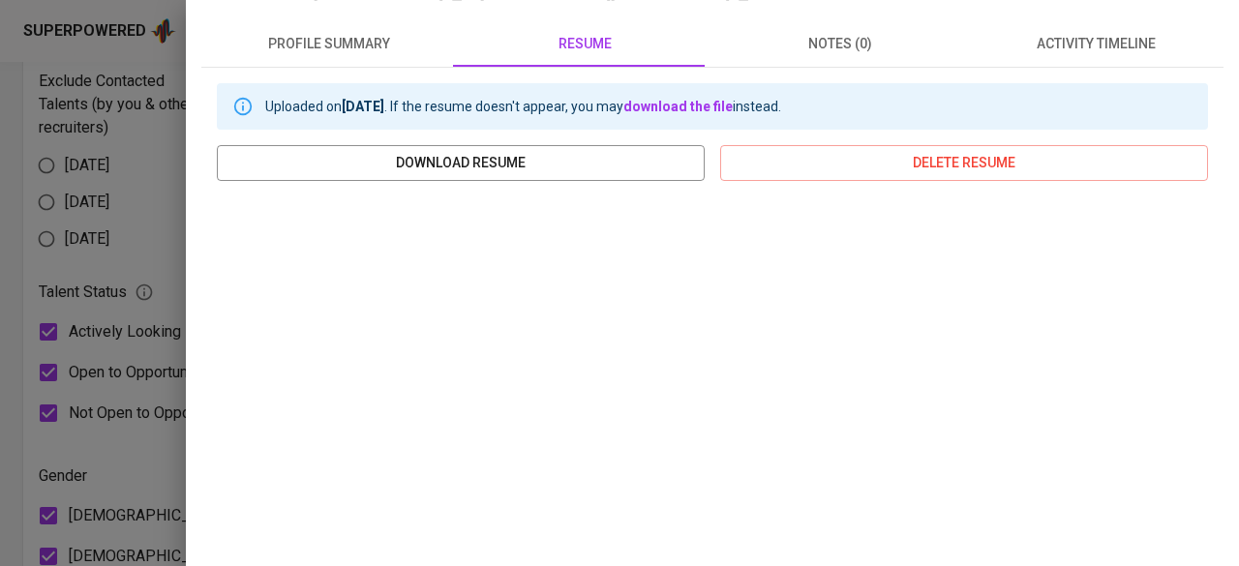
scroll to position [194, 0]
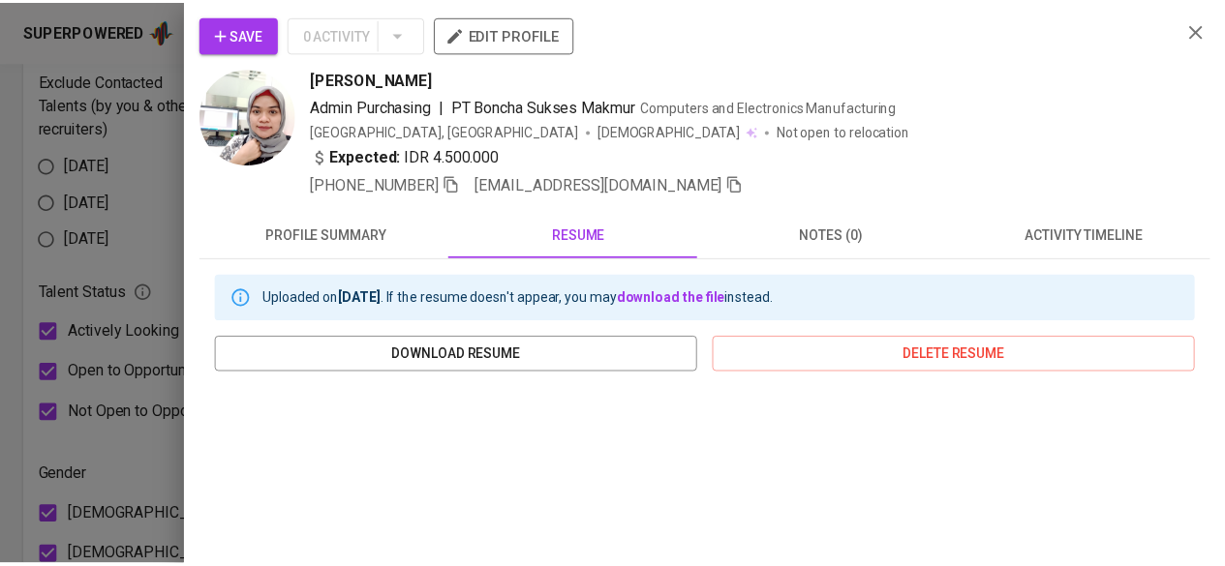
scroll to position [194, 0]
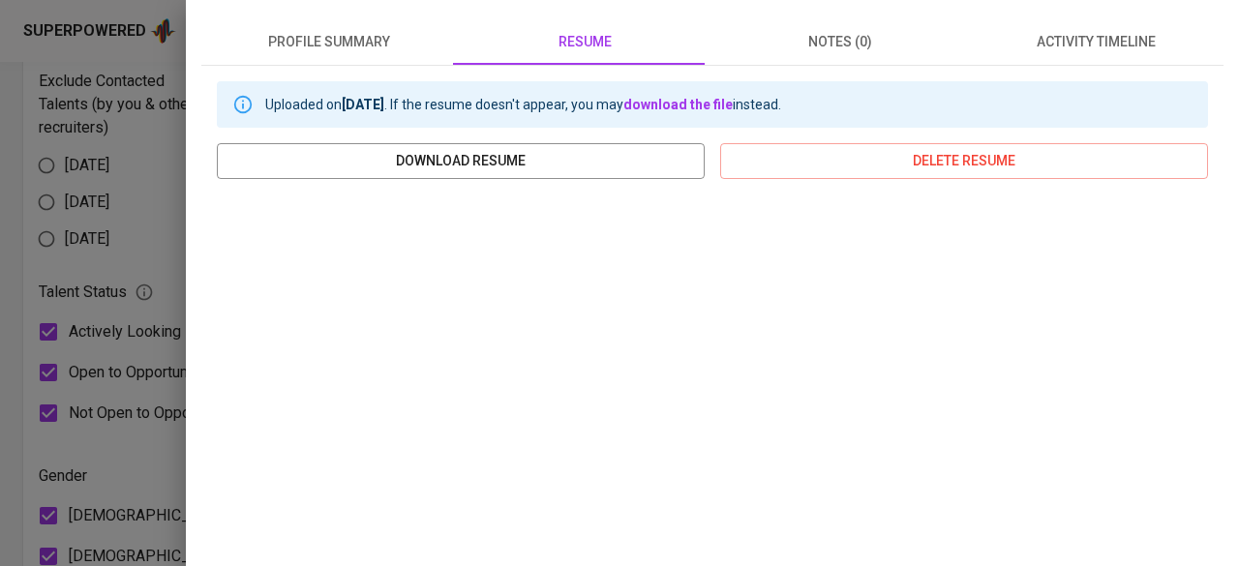
click at [91, 244] on div at bounding box center [619, 283] width 1239 height 566
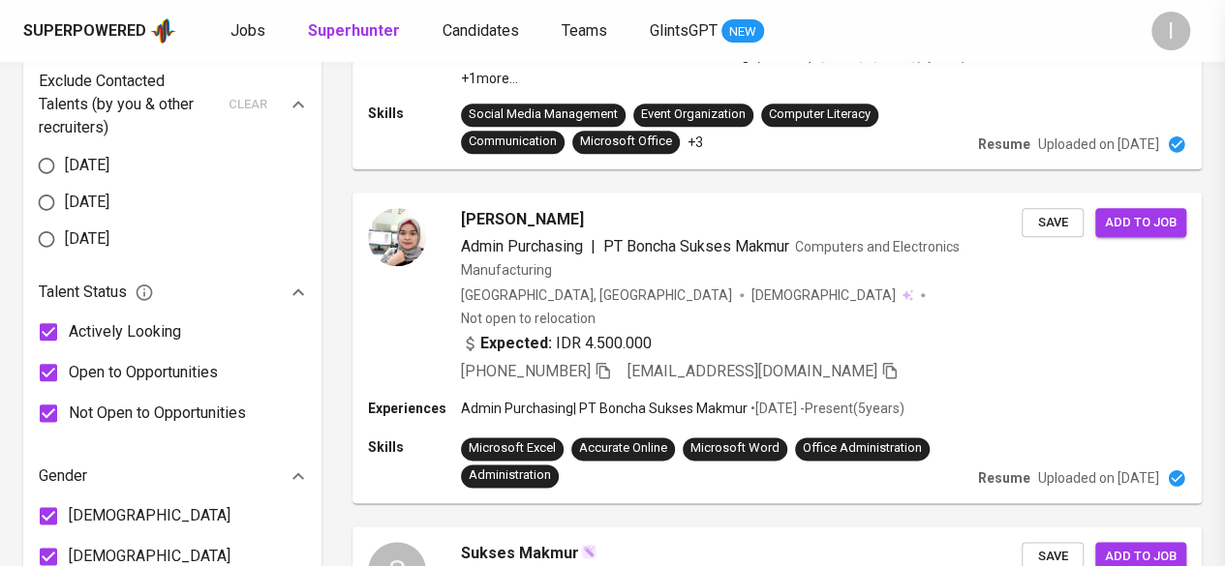
scroll to position [0, 0]
click at [600, 362] on icon "button" at bounding box center [602, 370] width 14 height 16
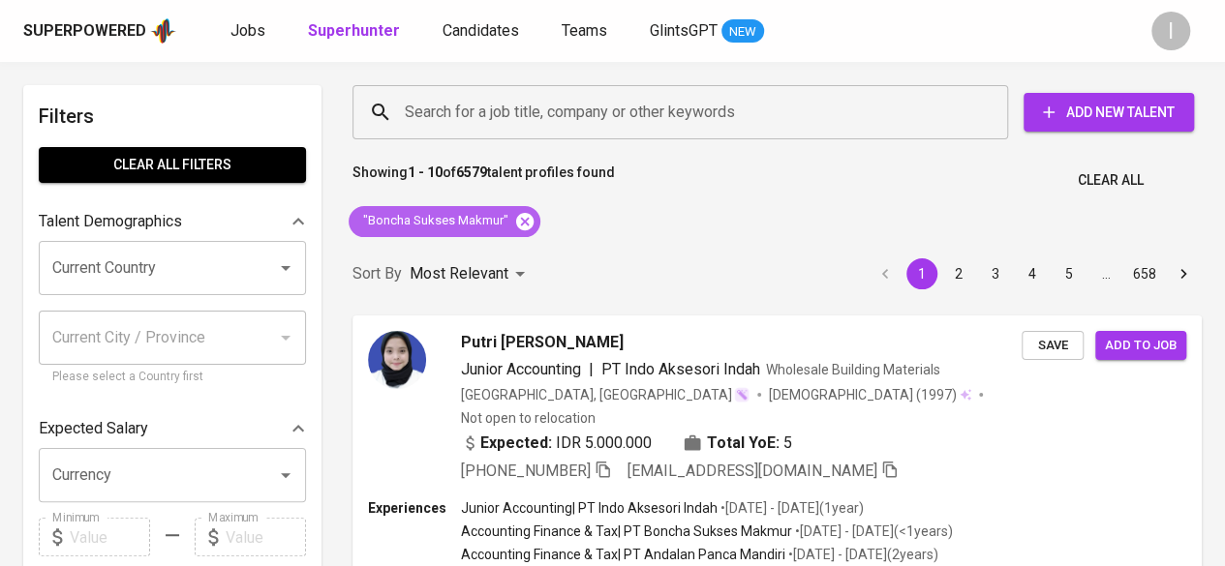
click at [525, 228] on icon at bounding box center [524, 220] width 17 height 17
click at [529, 103] on input "Search for a job title, company or other keywords" at bounding box center [685, 112] width 570 height 37
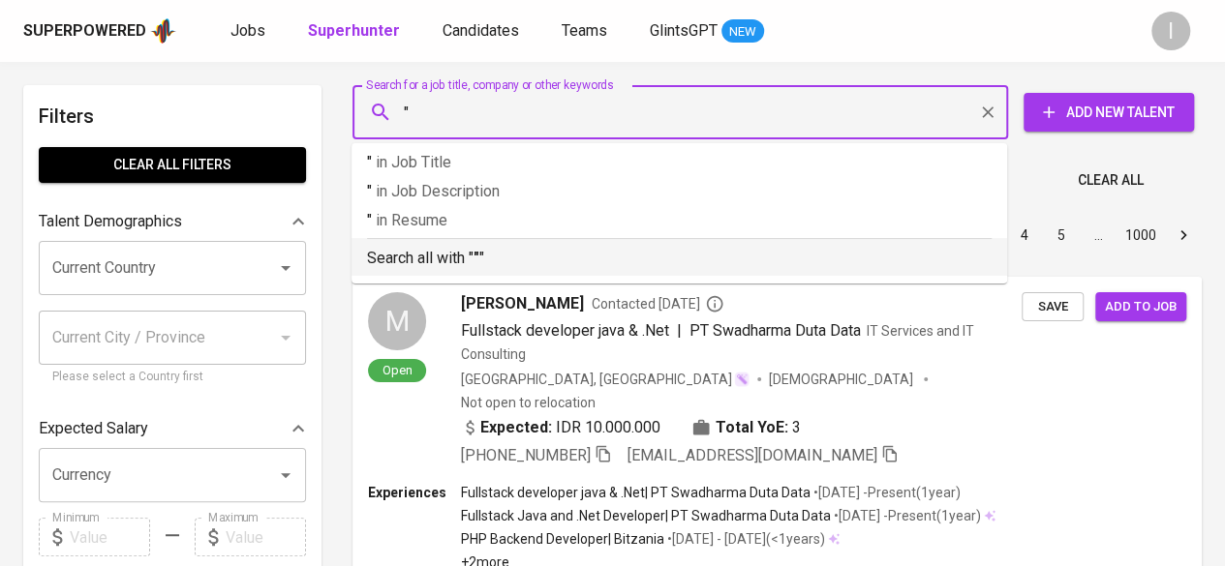
paste input "Daniel Robertus"
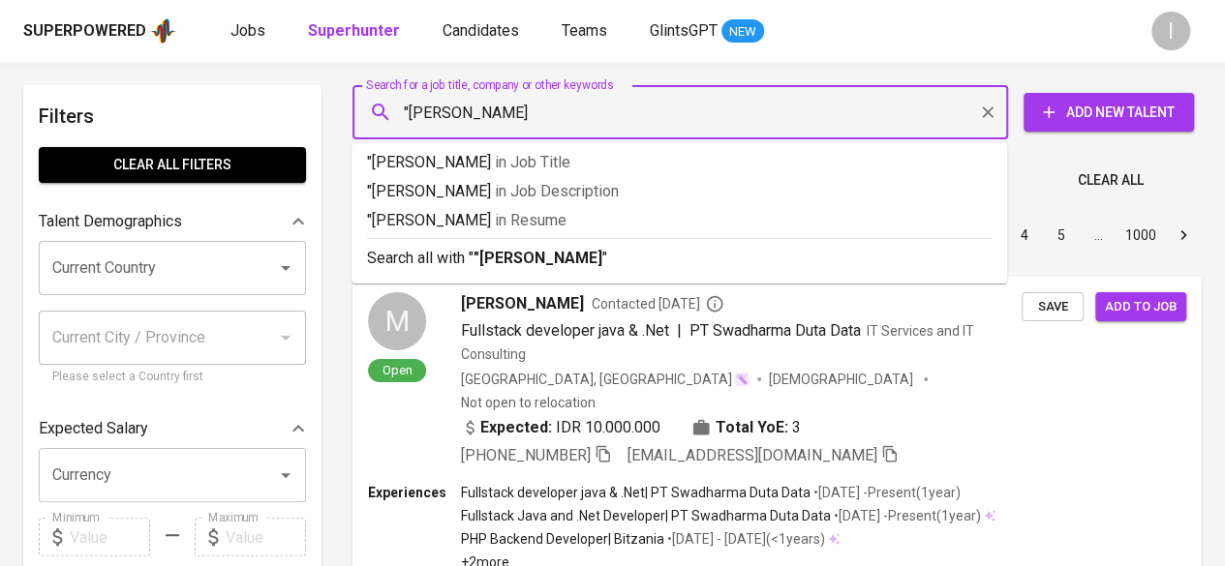
type input ""Daniel Robertus""
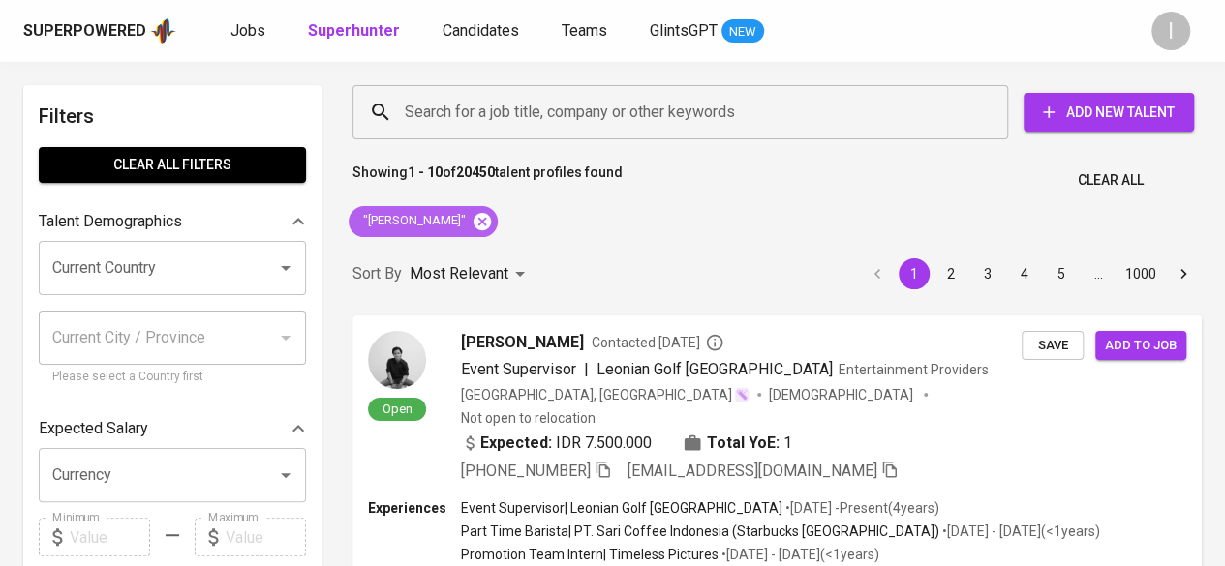
click at [473, 221] on icon at bounding box center [481, 220] width 17 height 17
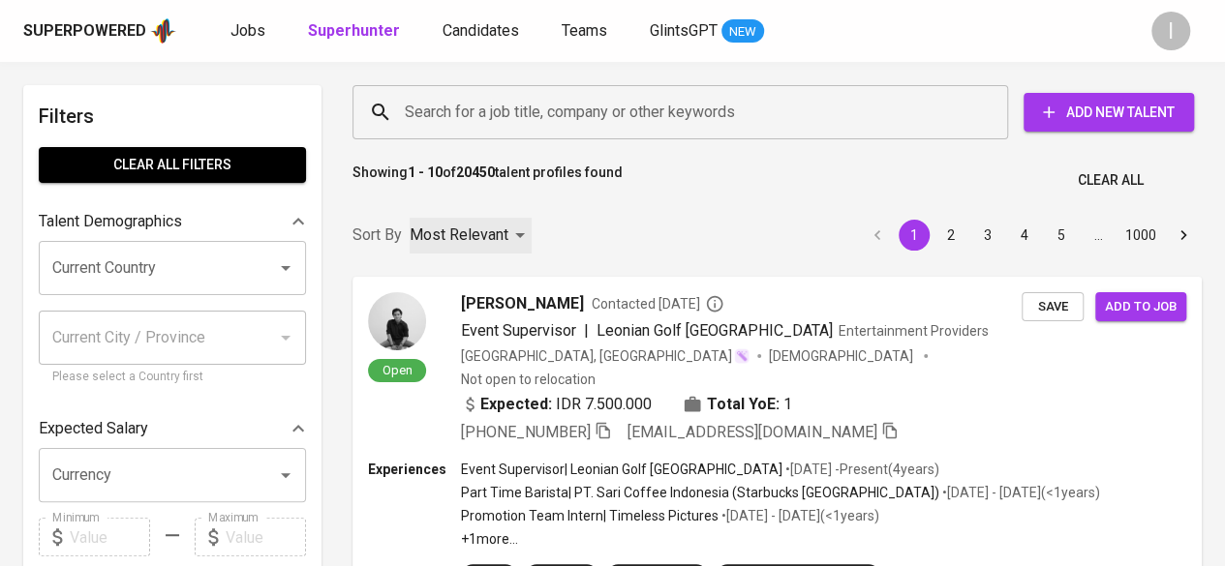
click at [475, 221] on div "Most Relevant" at bounding box center [471, 236] width 122 height 36
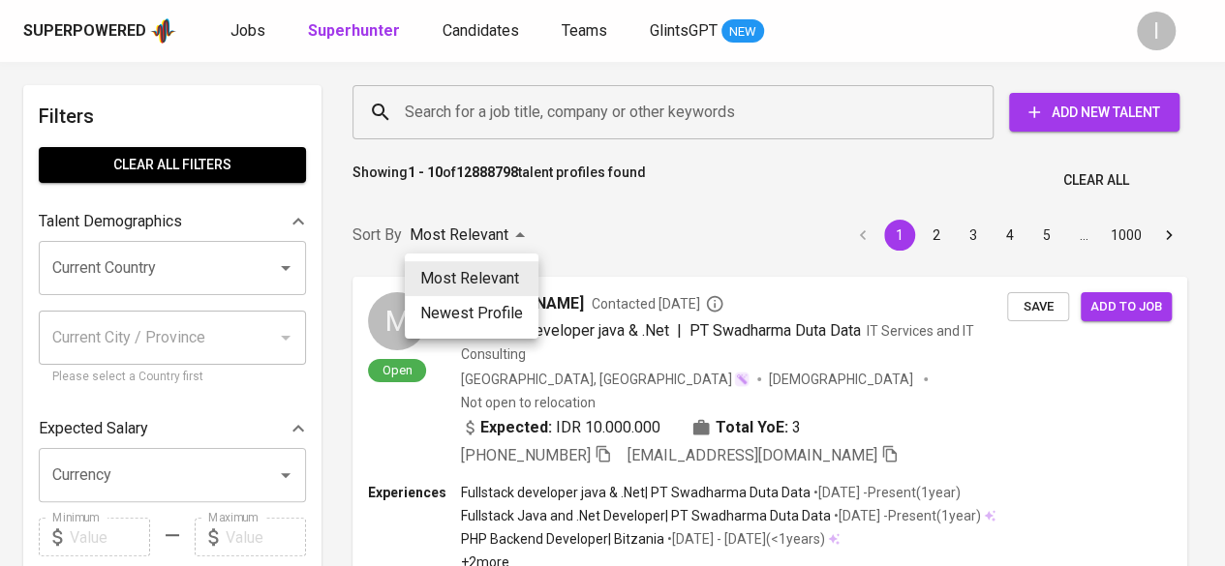
click at [565, 226] on div at bounding box center [612, 283] width 1225 height 566
click at [525, 109] on div "Most Relevant Newest Profile" at bounding box center [612, 283] width 1225 height 566
click at [542, 117] on div "Most Relevant Newest Profile" at bounding box center [612, 283] width 1225 height 566
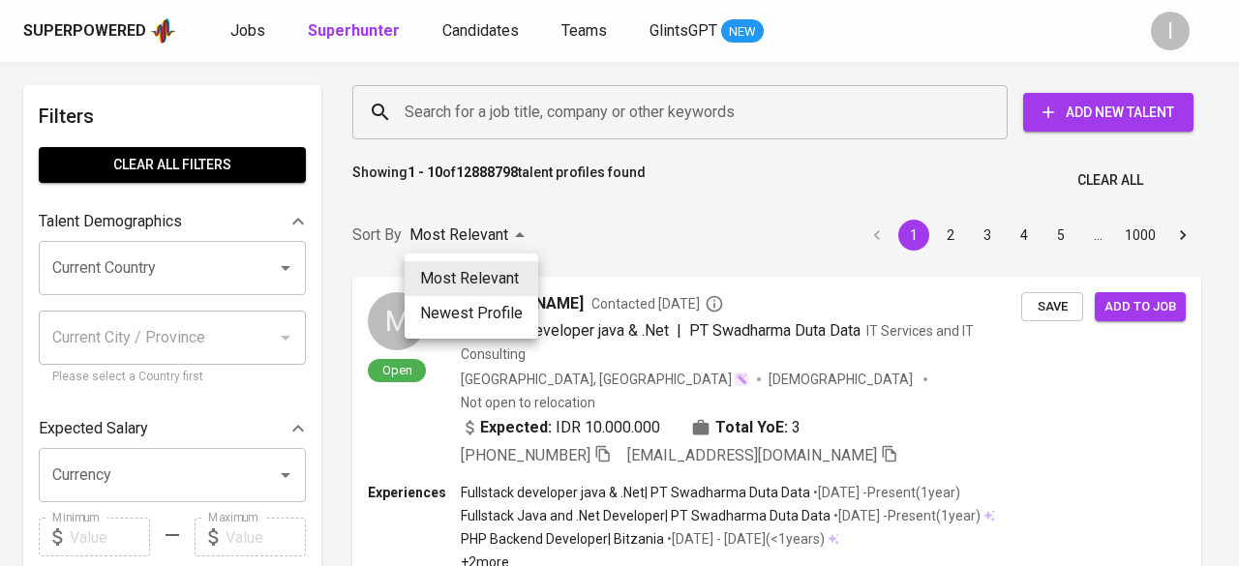
click at [542, 117] on div at bounding box center [619, 283] width 1239 height 566
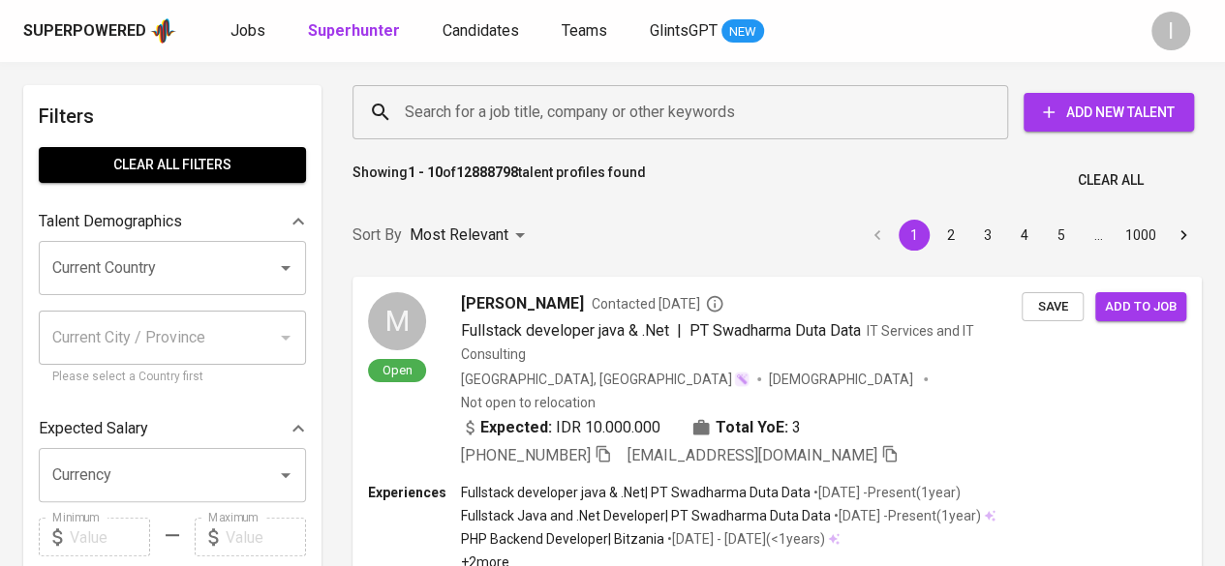
click at [579, 117] on input "Search for a job title, company or other keywords" at bounding box center [685, 112] width 570 height 37
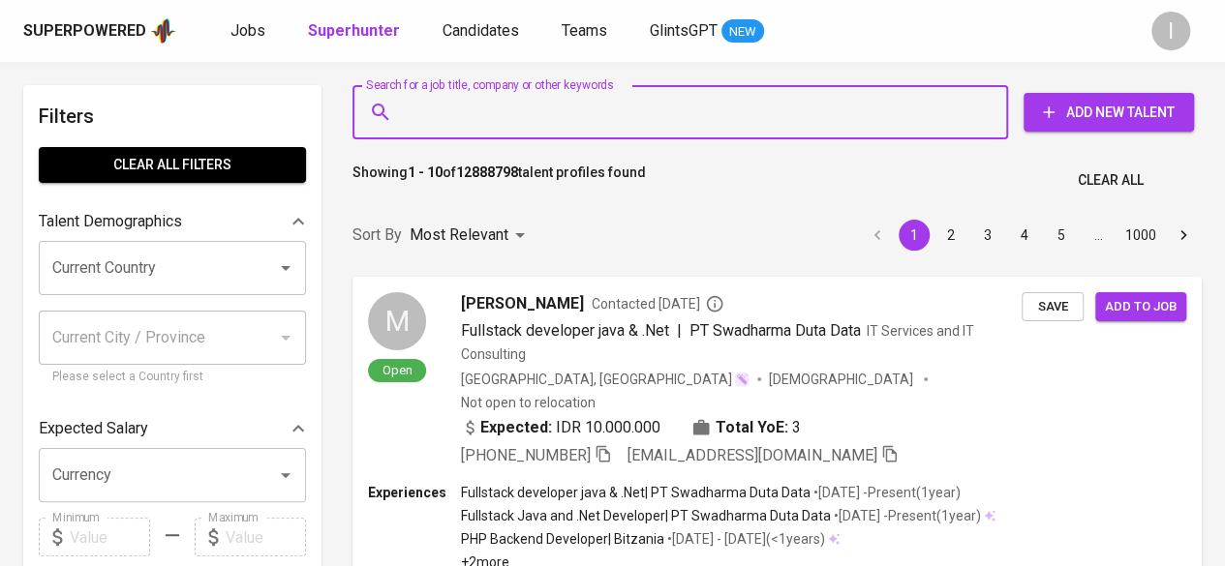
click at [579, 117] on input "Search for a job title, company or other keywords" at bounding box center [685, 112] width 570 height 37
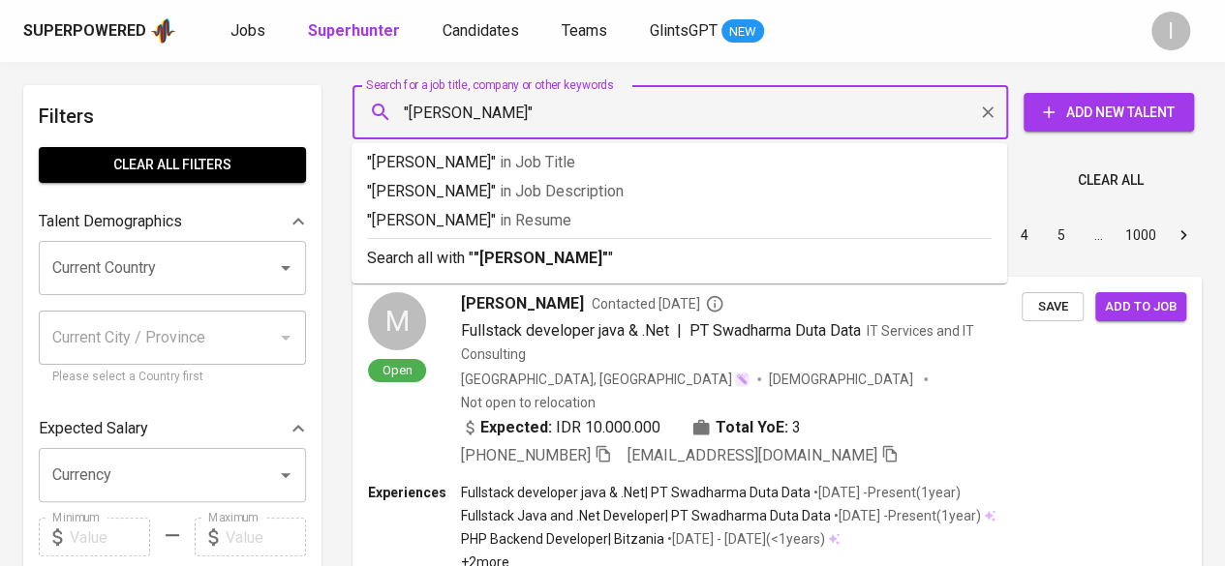
click at [579, 117] on input ""Melissa"" at bounding box center [685, 112] width 570 height 37
paste input "Daniel Robertus"
type input ""[PERSON_NAME]" AND ""
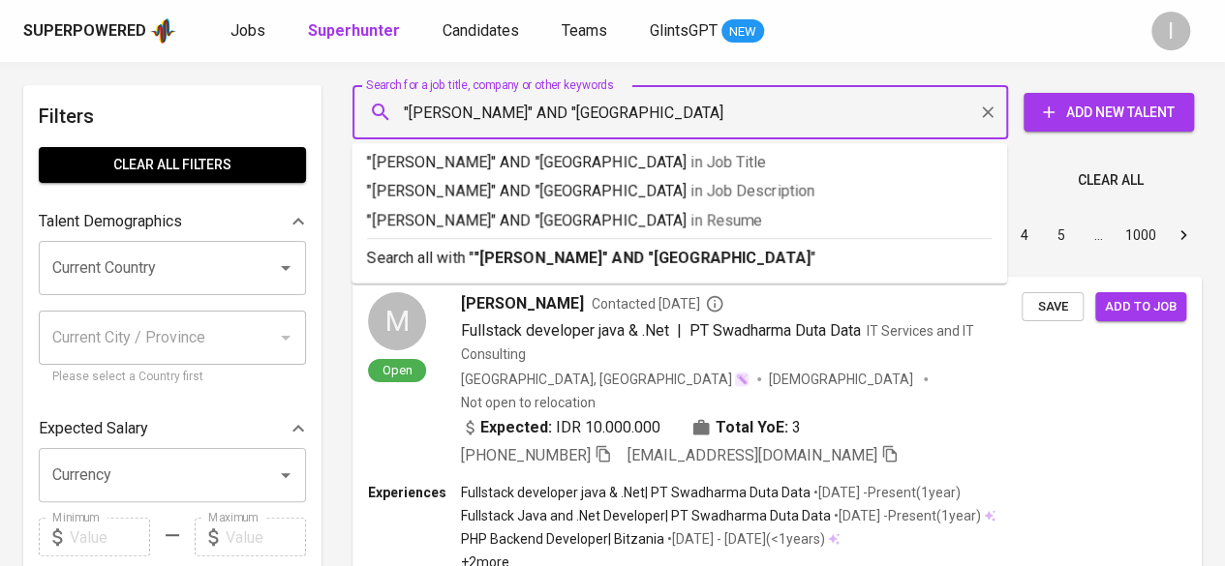
type input ""[PERSON_NAME]" AND "[GEOGRAPHIC_DATA]""
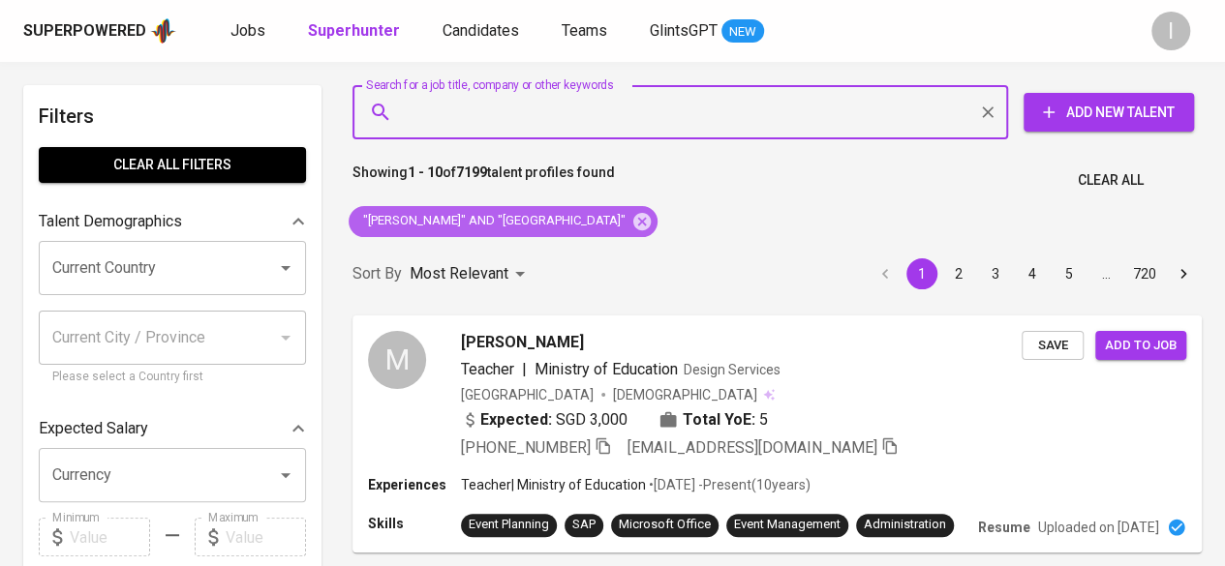
click at [633, 216] on icon at bounding box center [641, 220] width 17 height 17
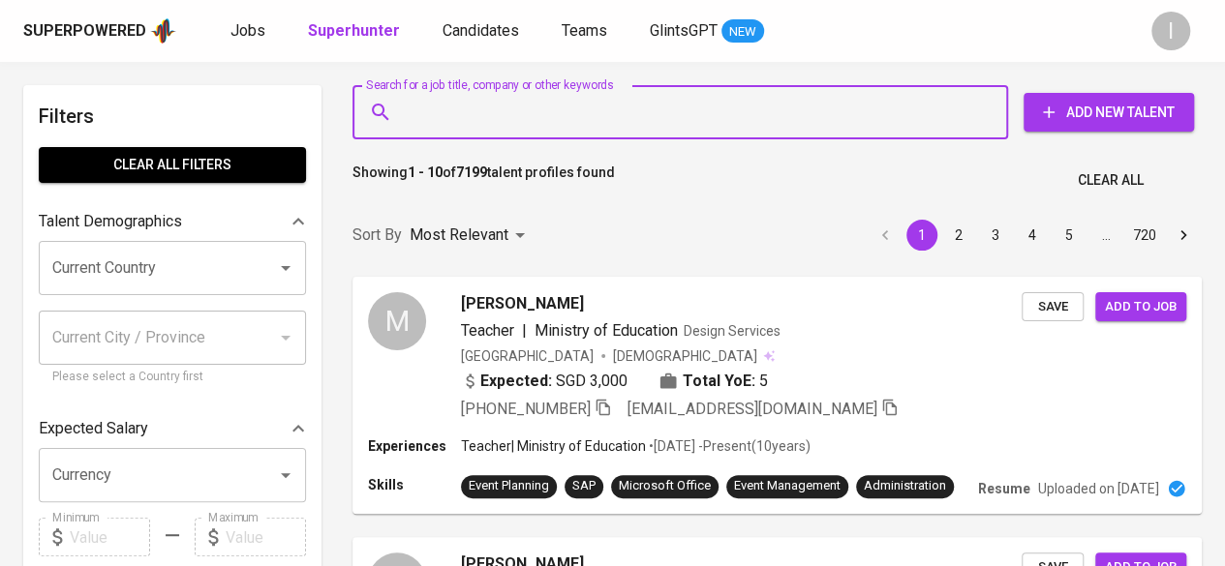
click at [624, 106] on input "Search for a job title, company or other keywords" at bounding box center [685, 112] width 570 height 37
paste input "[EMAIL_ADDRESS][DOMAIN_NAME]"
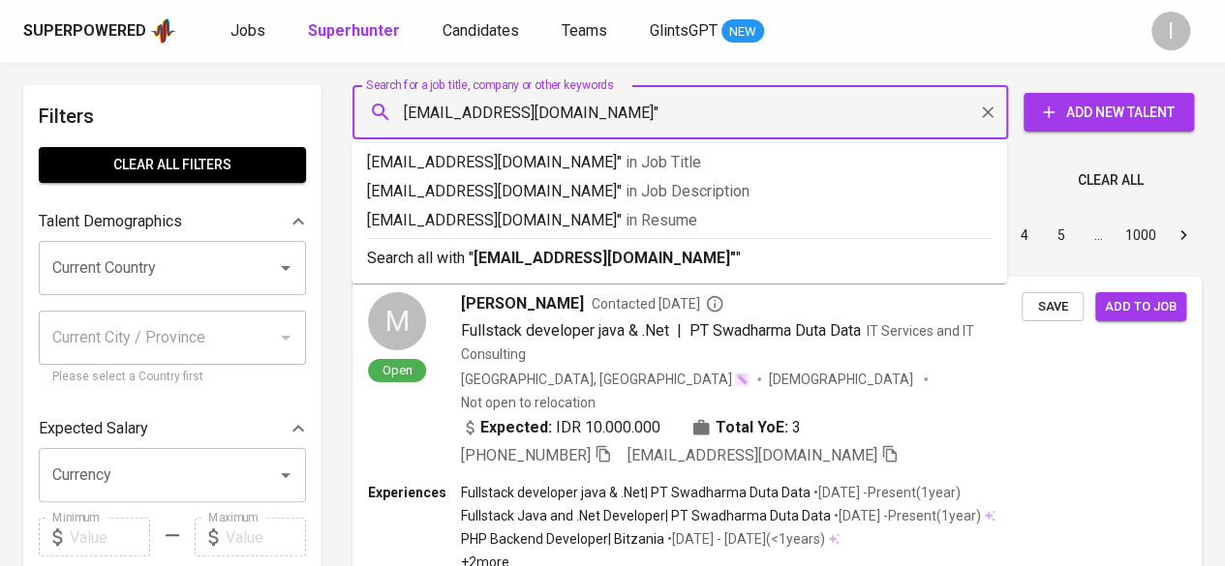
type input "[EMAIL_ADDRESS][DOMAIN_NAME]"
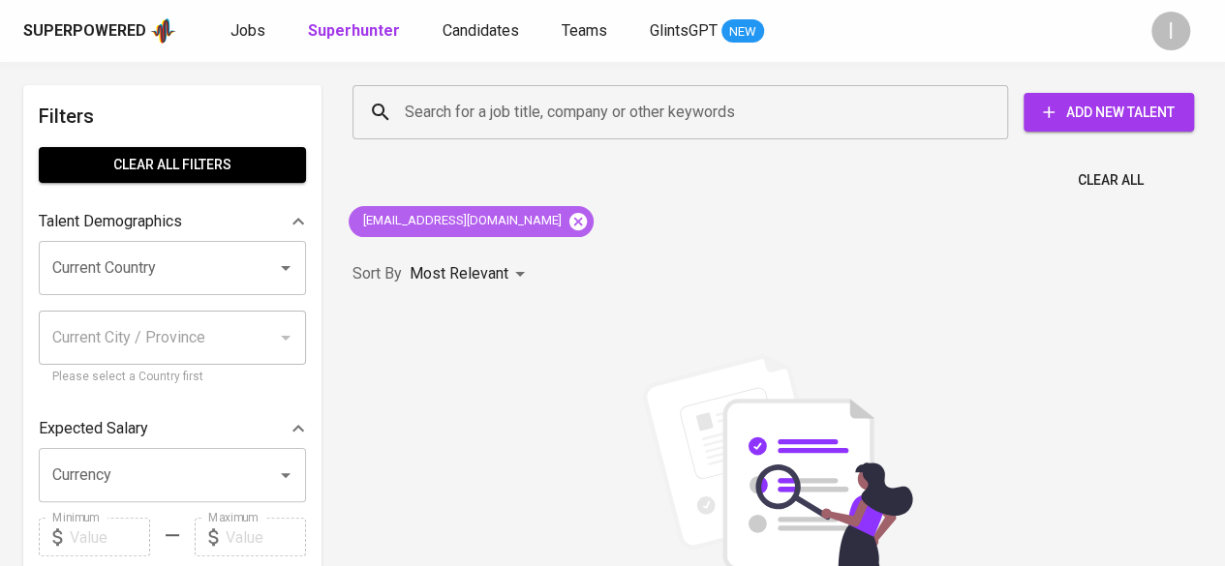
click at [569, 216] on icon at bounding box center [577, 220] width 17 height 17
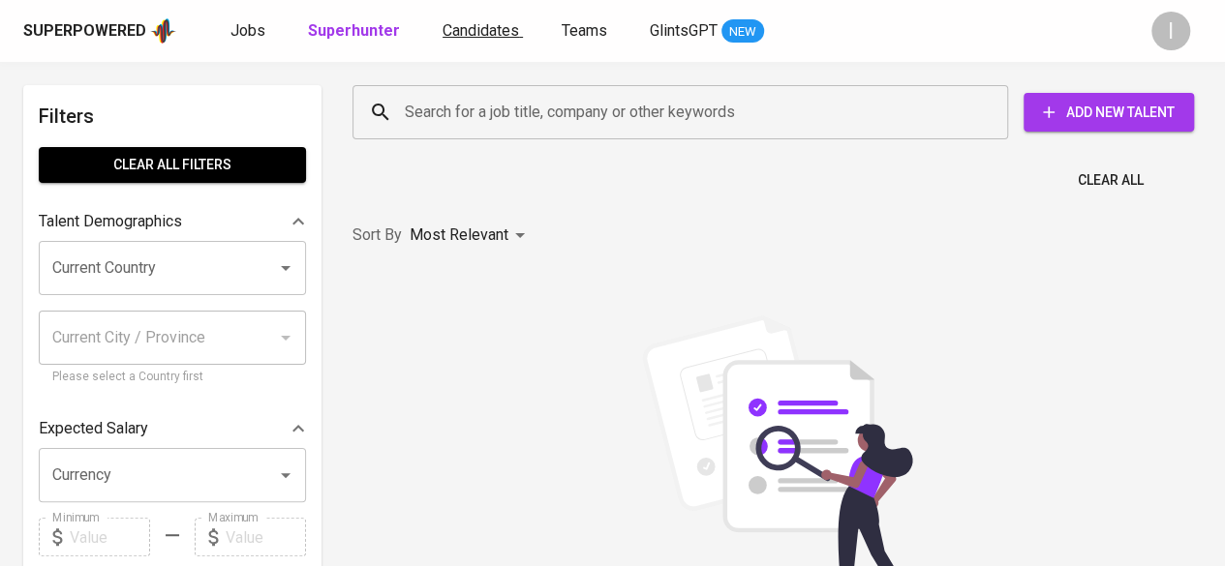
click at [489, 27] on span "Candidates" at bounding box center [481, 30] width 76 height 18
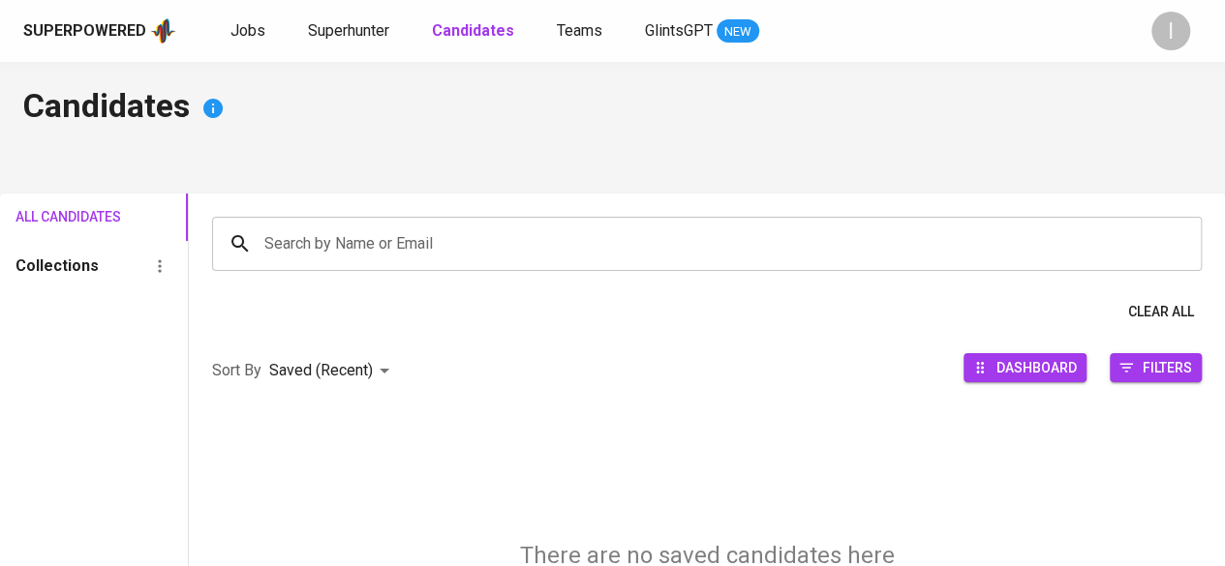
click at [529, 240] on input "Search by Name or Email" at bounding box center [711, 244] width 904 height 37
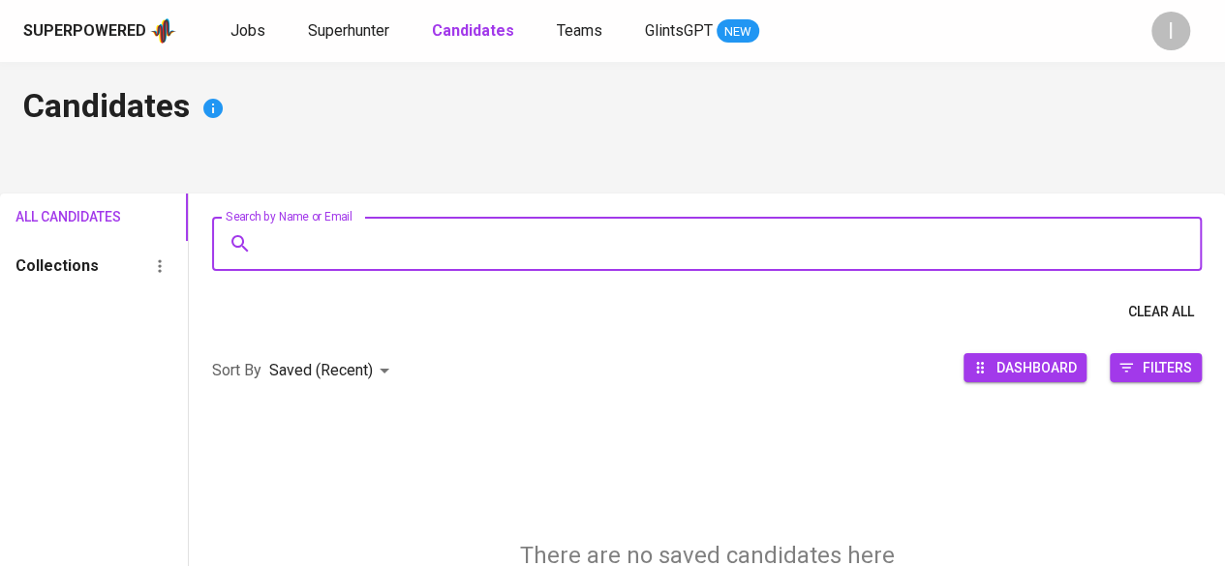
paste input "[EMAIL_ADDRESS][DOMAIN_NAME]"
type input "[EMAIL_ADDRESS][DOMAIN_NAME]"
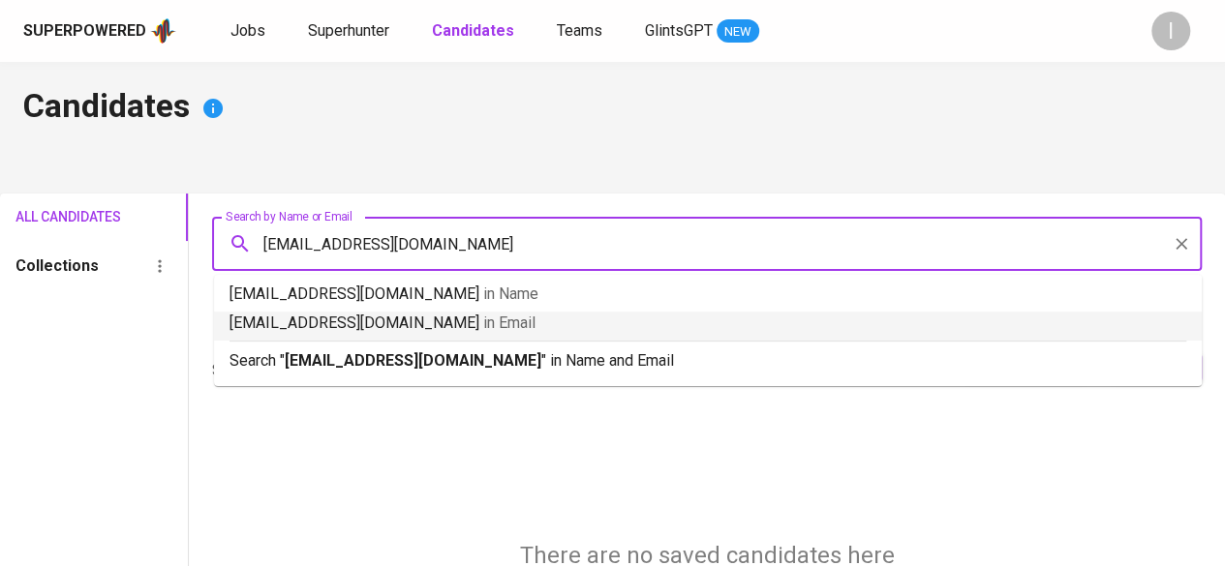
click at [519, 331] on p "[EMAIL_ADDRESS][DOMAIN_NAME] in Email" at bounding box center [707, 323] width 957 height 23
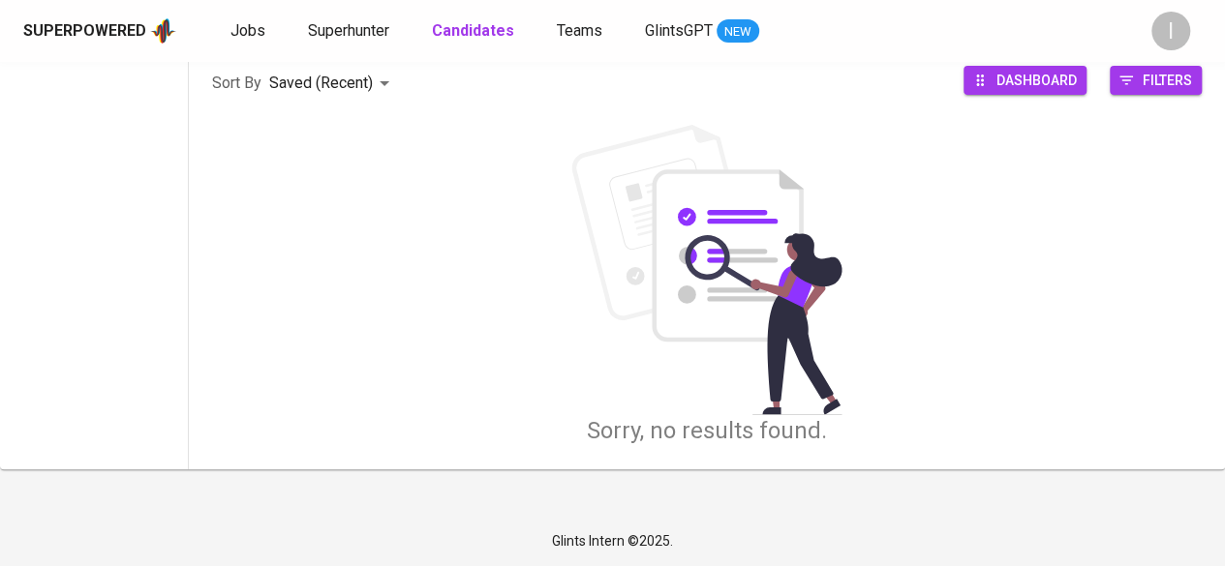
scroll to position [36, 0]
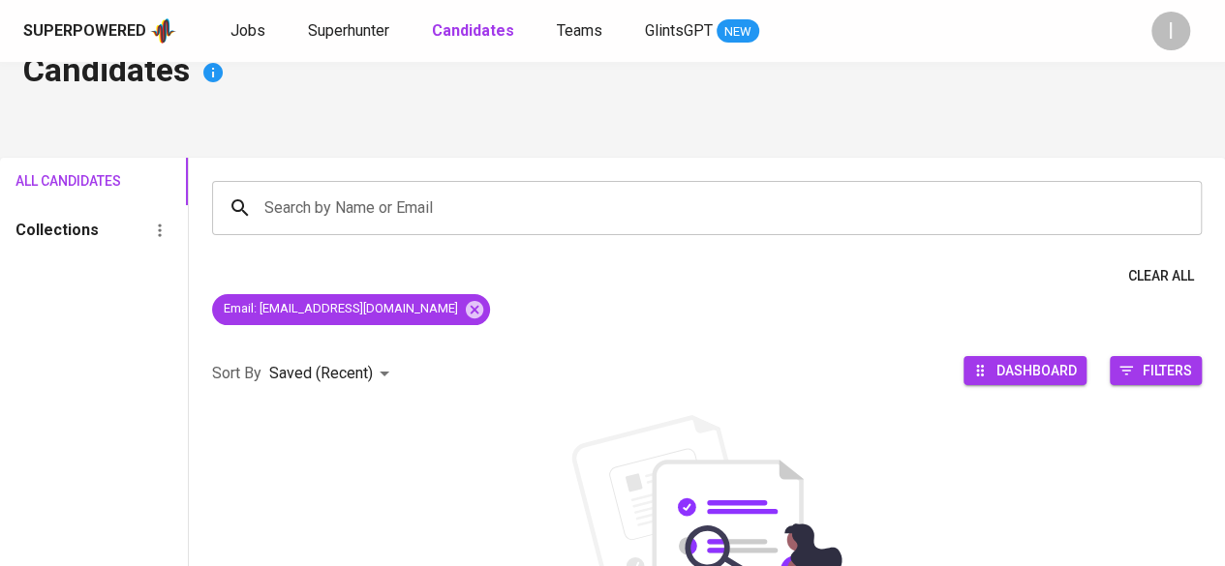
click at [391, 45] on div "Superpowered Jobs Superhunter Candidates Teams GlintsGPT NEW" at bounding box center [581, 30] width 1116 height 29
click at [388, 33] on link "Superhunter" at bounding box center [350, 31] width 85 height 24
